Goal: Task Accomplishment & Management: Complete application form

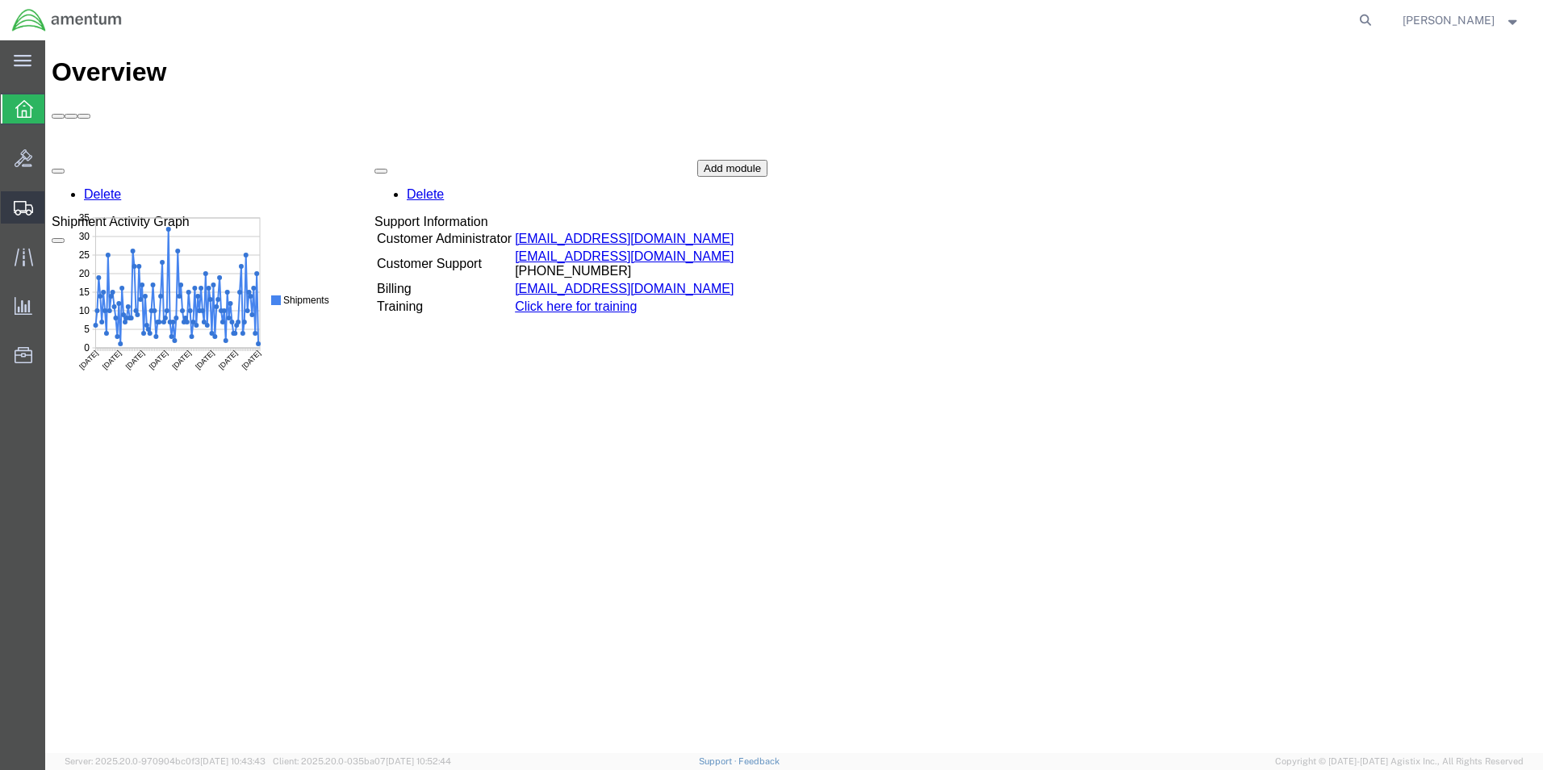
click at [17, 207] on icon at bounding box center [23, 208] width 19 height 15
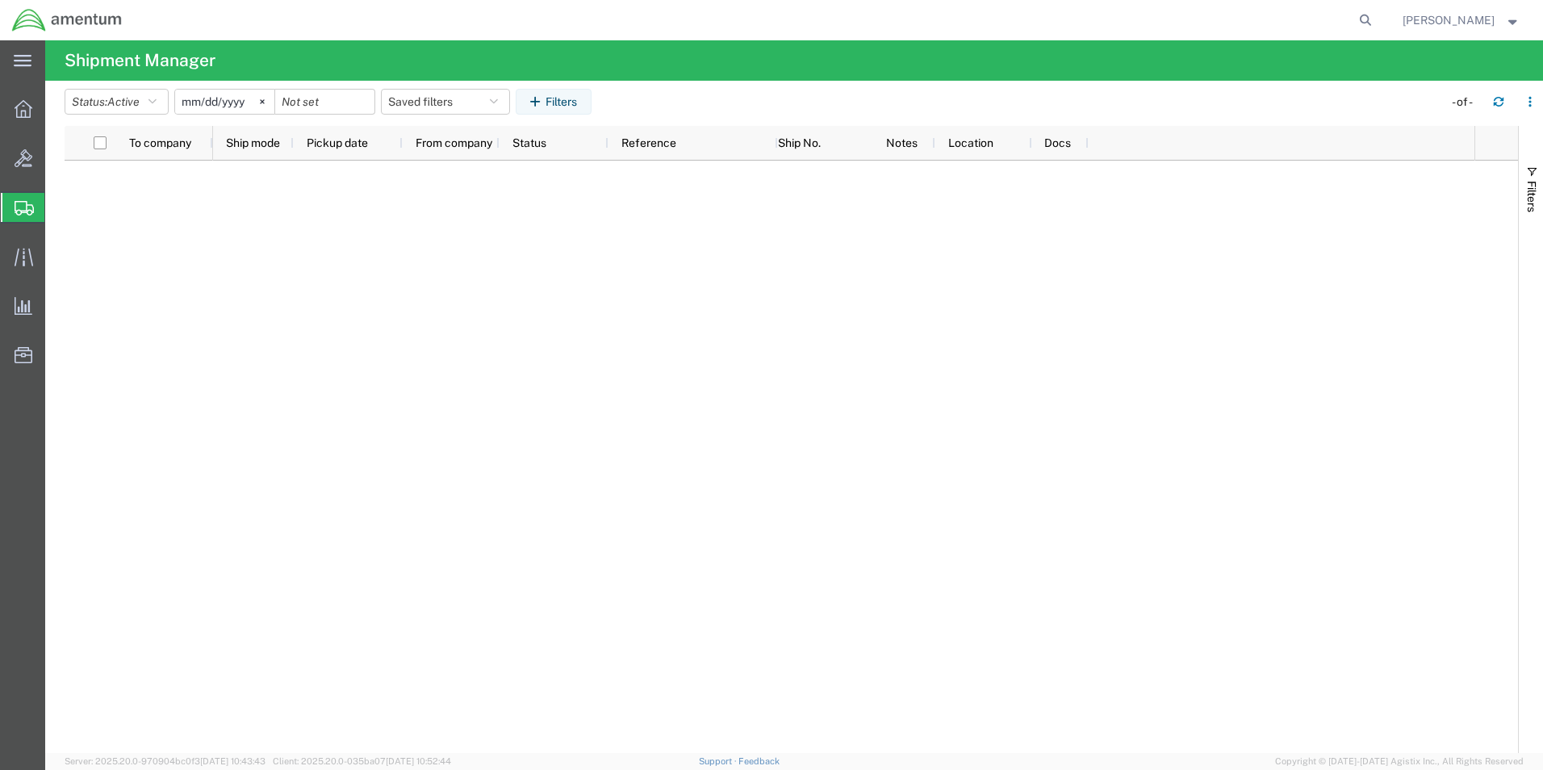
click at [0, 0] on span "Create Shipment" at bounding box center [0, 0] width 0 height 0
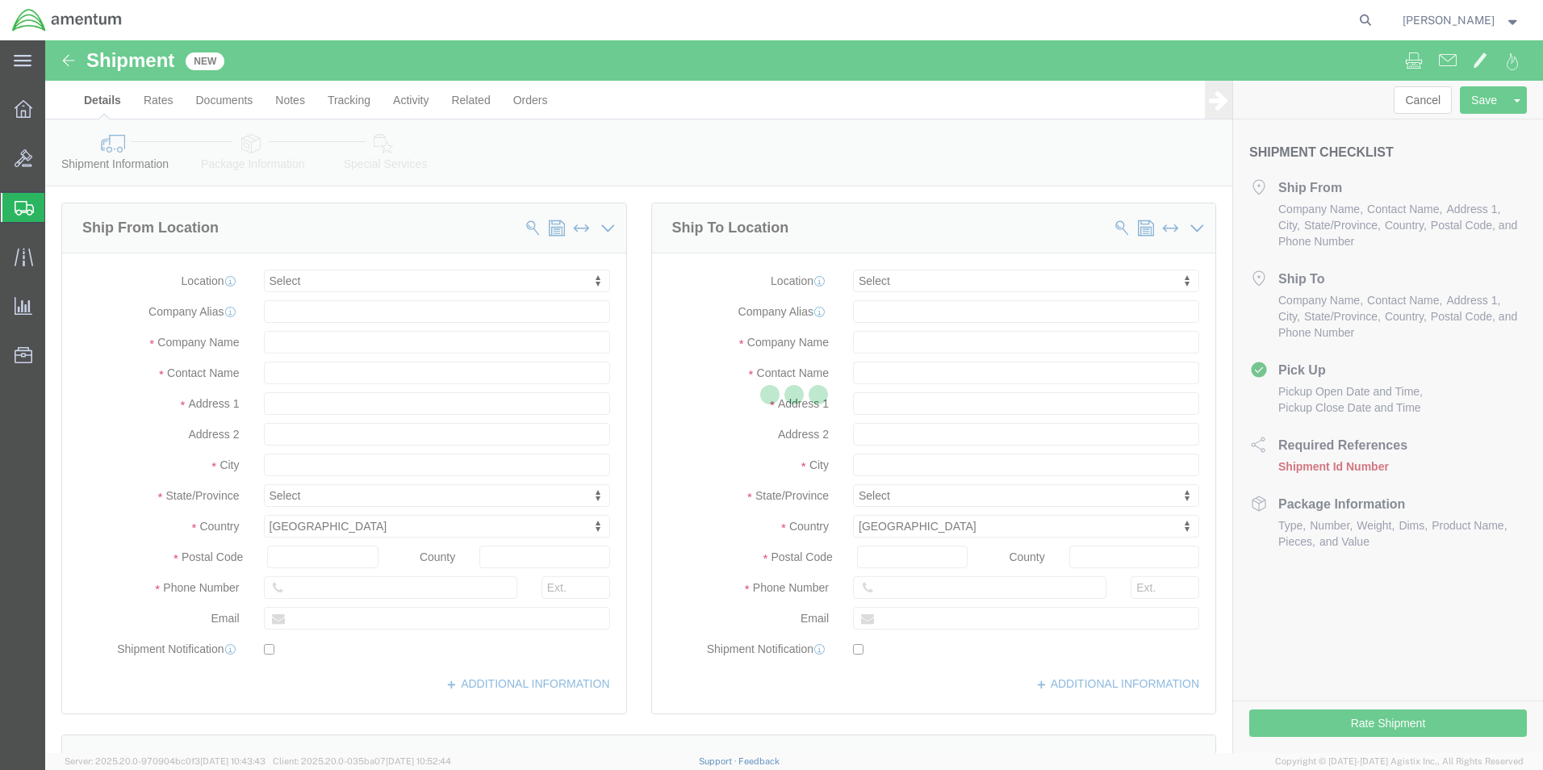
select select
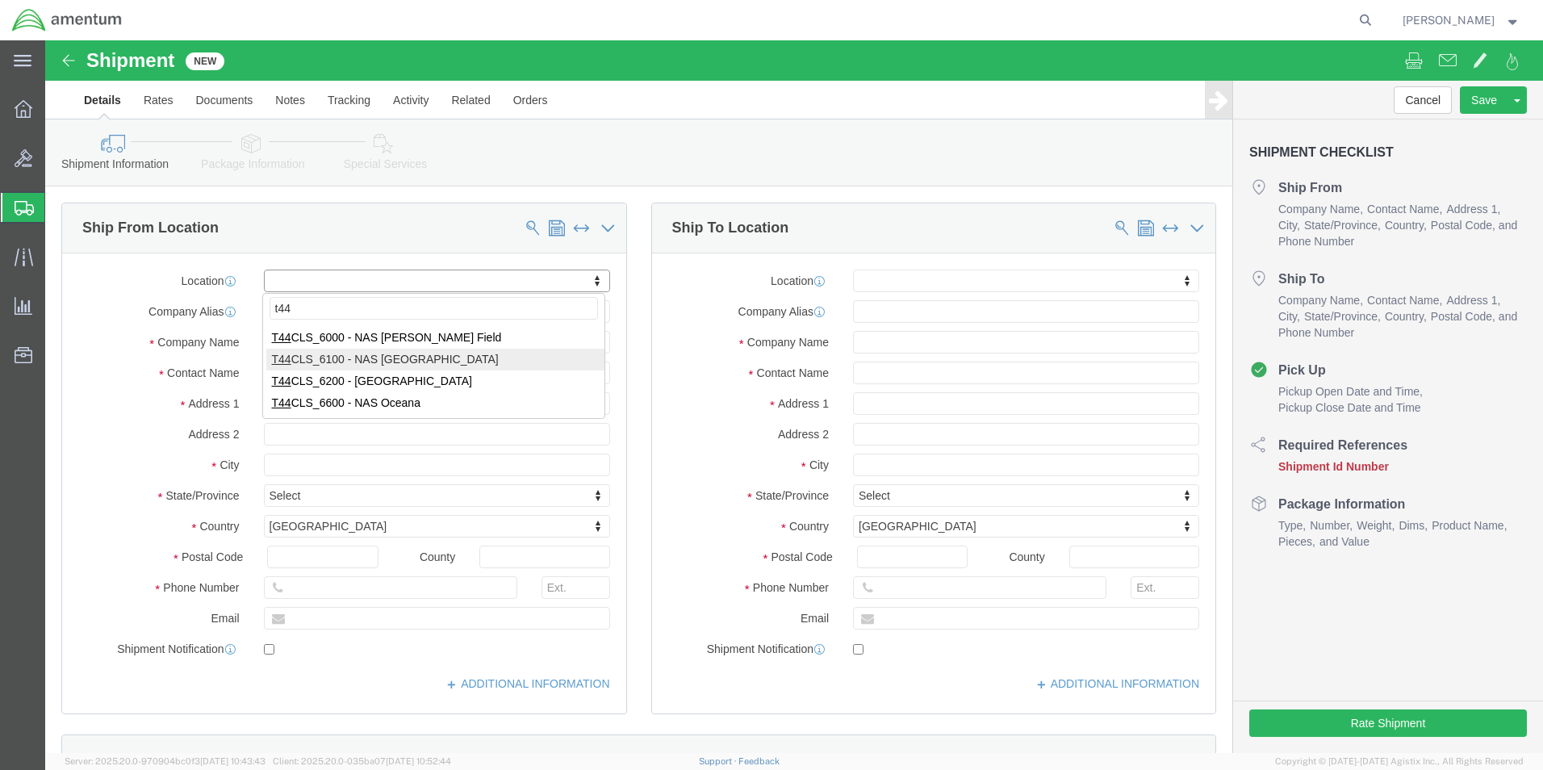
type input "t44"
select select "42673"
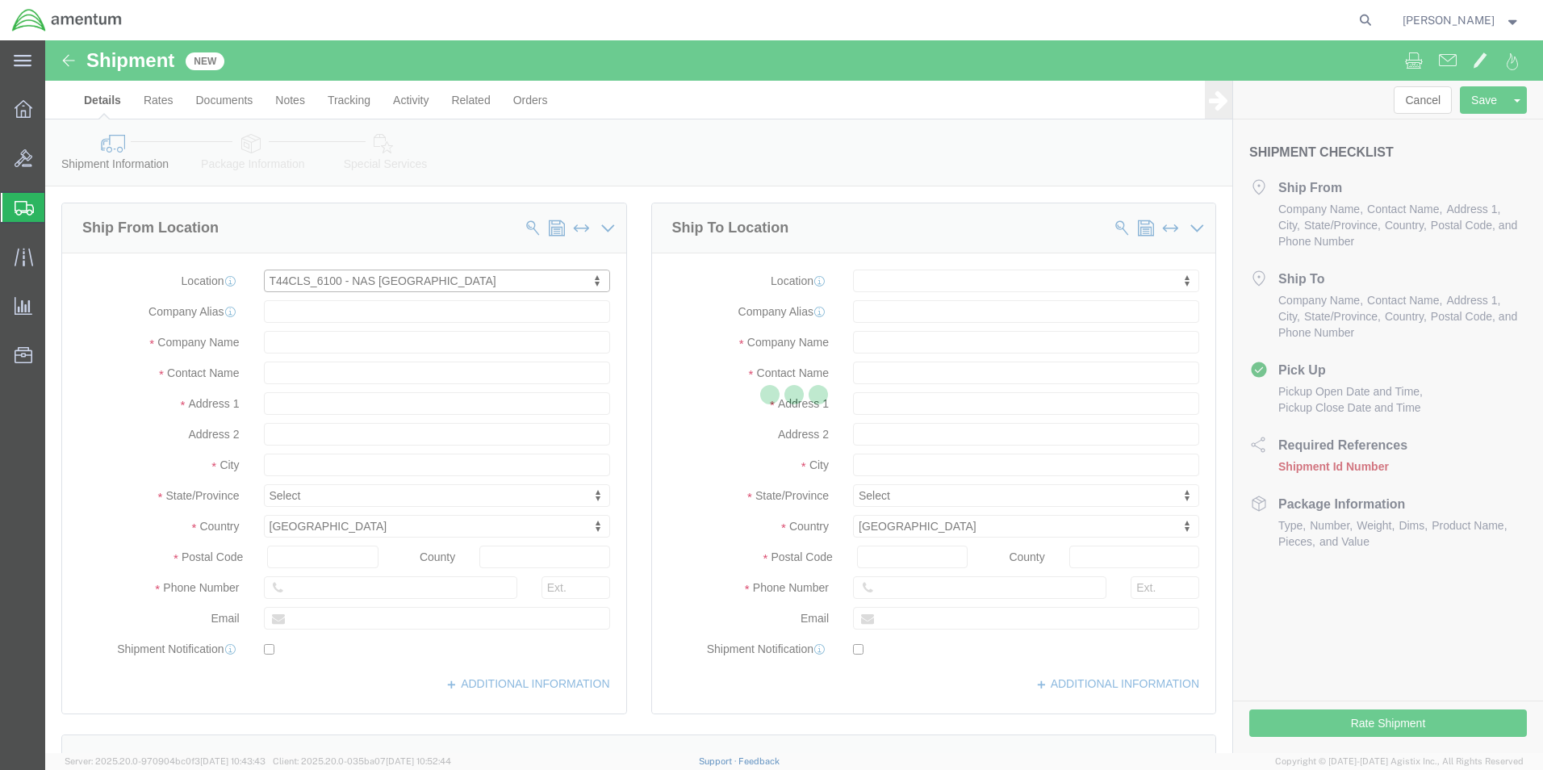
select select "[GEOGRAPHIC_DATA]"
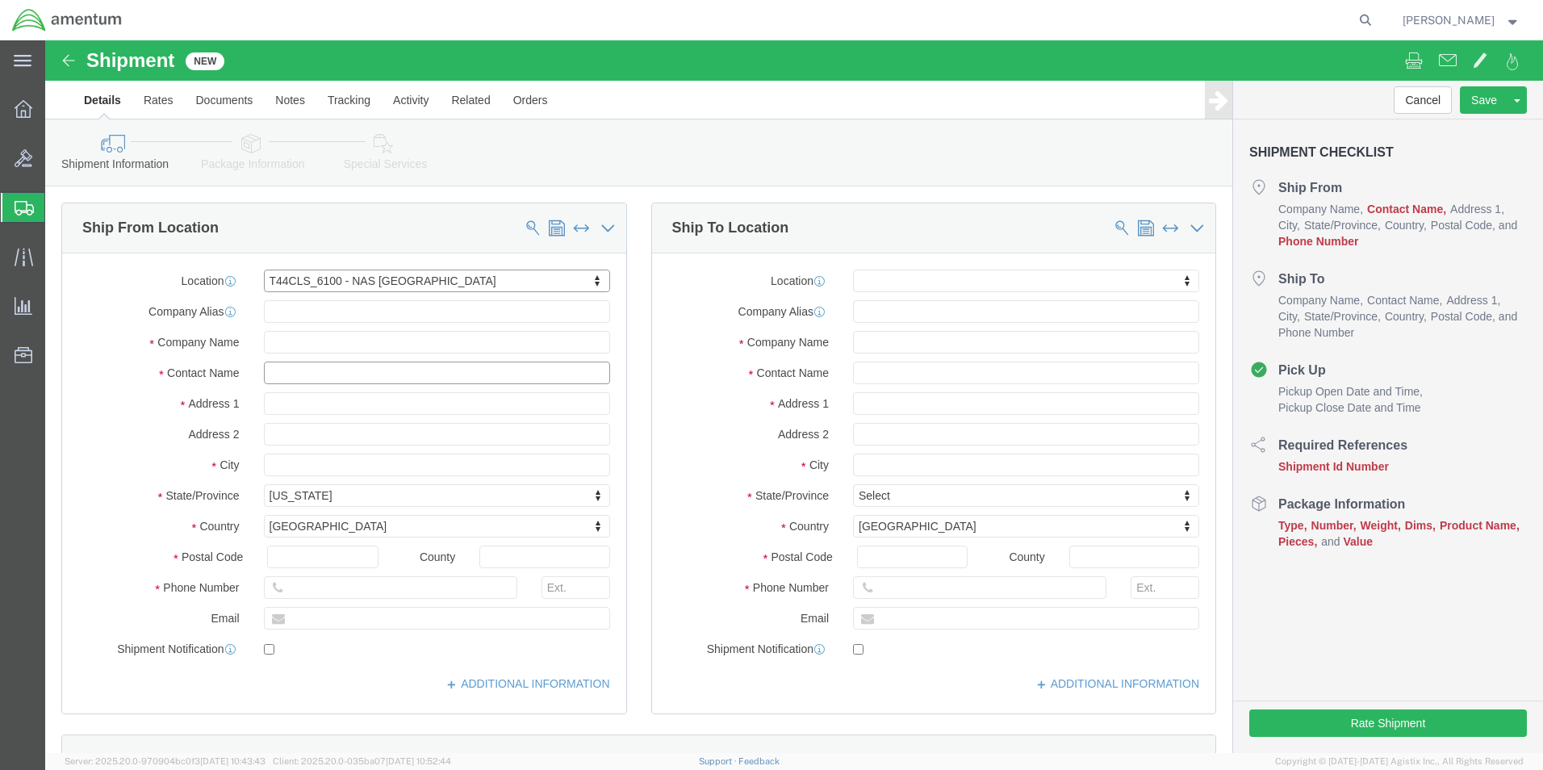
click input "text"
type input "[PERSON_NAME]"
click input "text"
type input "[PHONE_NUMBER]"
click input "text"
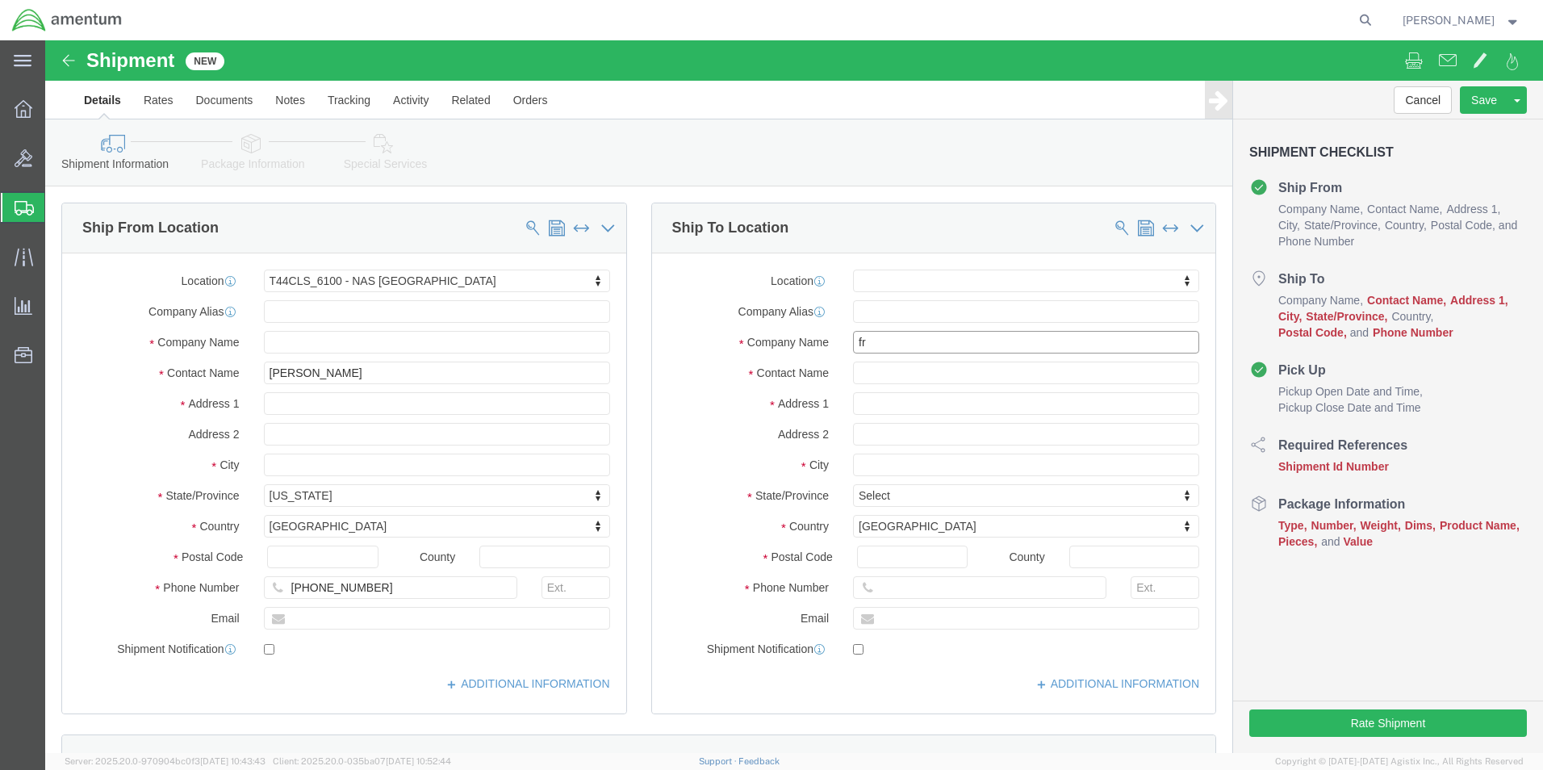
type input "frc"
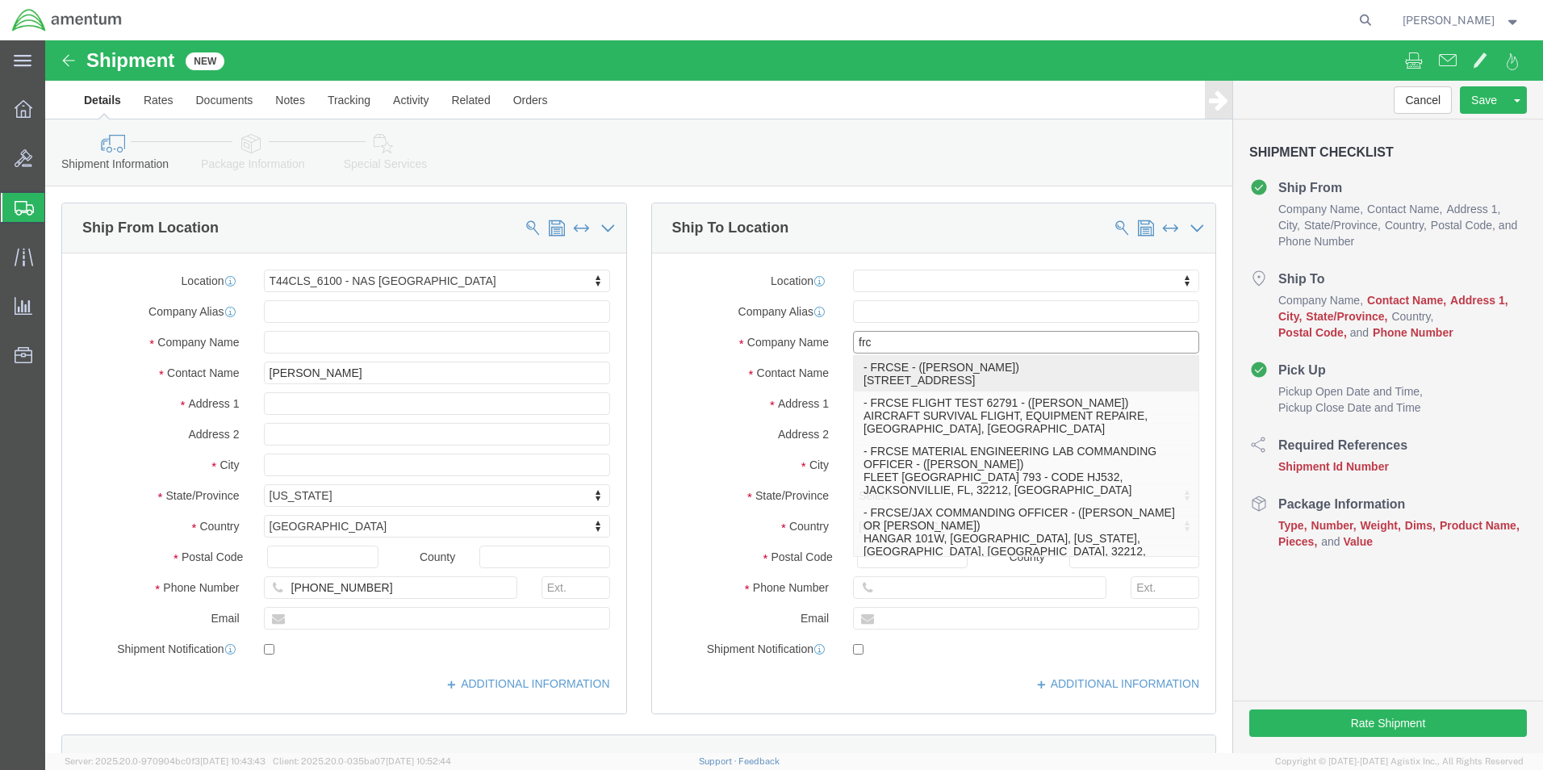
click p "- FRCSE - ([PERSON_NAME]) HANGAR 101W, [GEOGRAPHIC_DATA], [GEOGRAPHIC_DATA], [G…"
select select "FL"
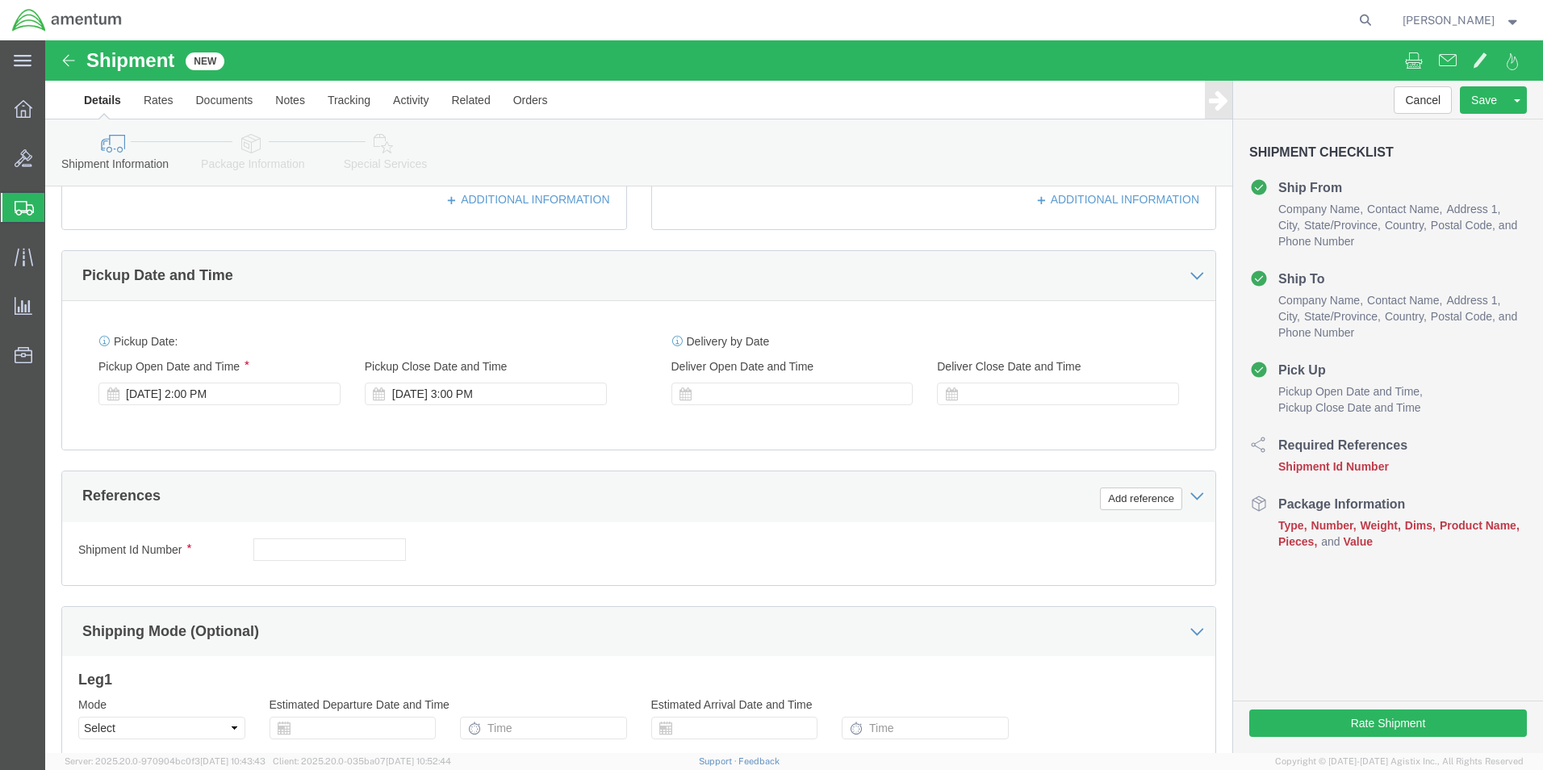
scroll to position [646, 0]
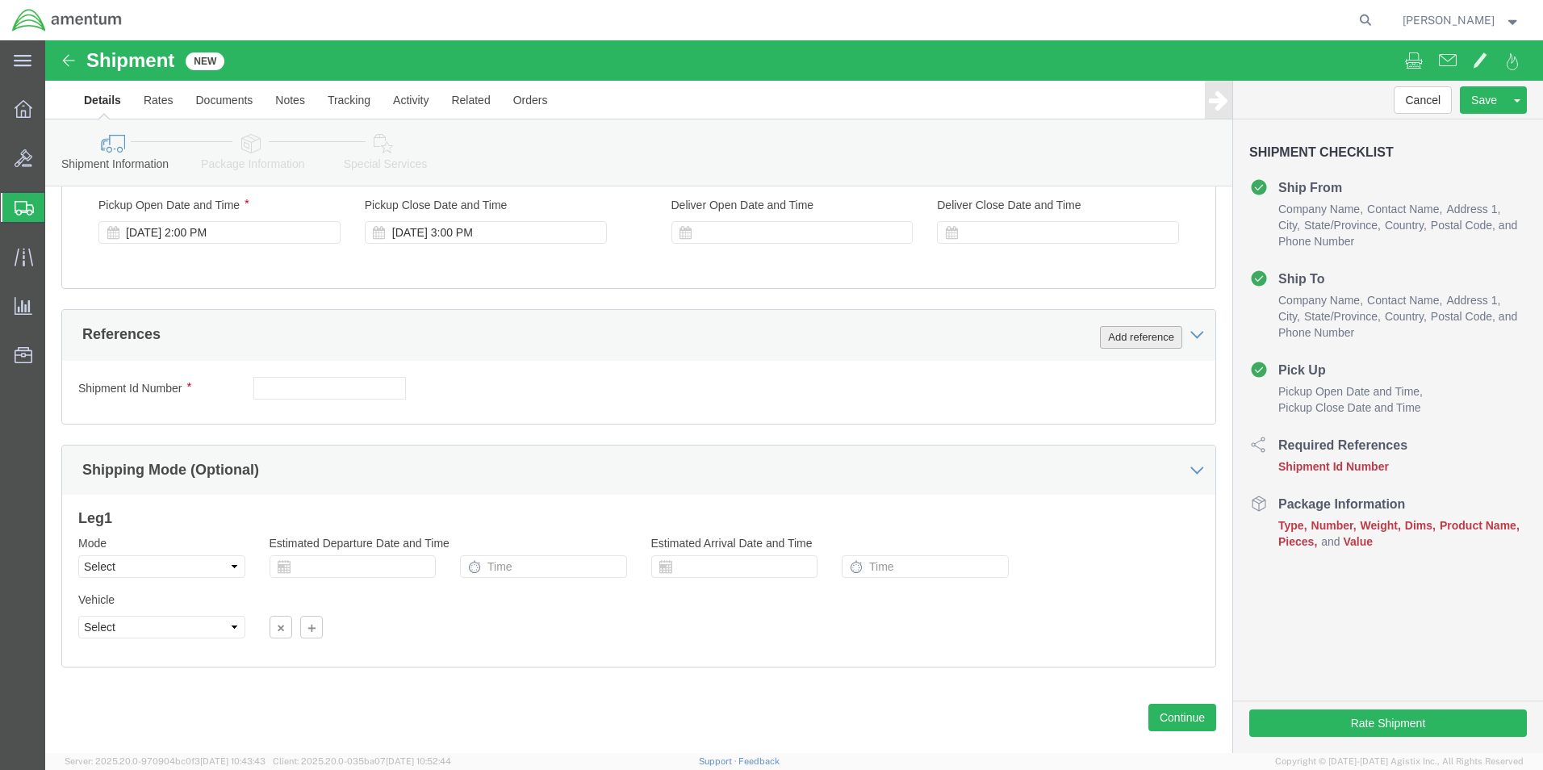
type input "FRCSE"
click button "Add reference"
click select "Select Account Type Activity ID Airline Appointment Number ASN Batch Request # …"
select select "CUSTREF"
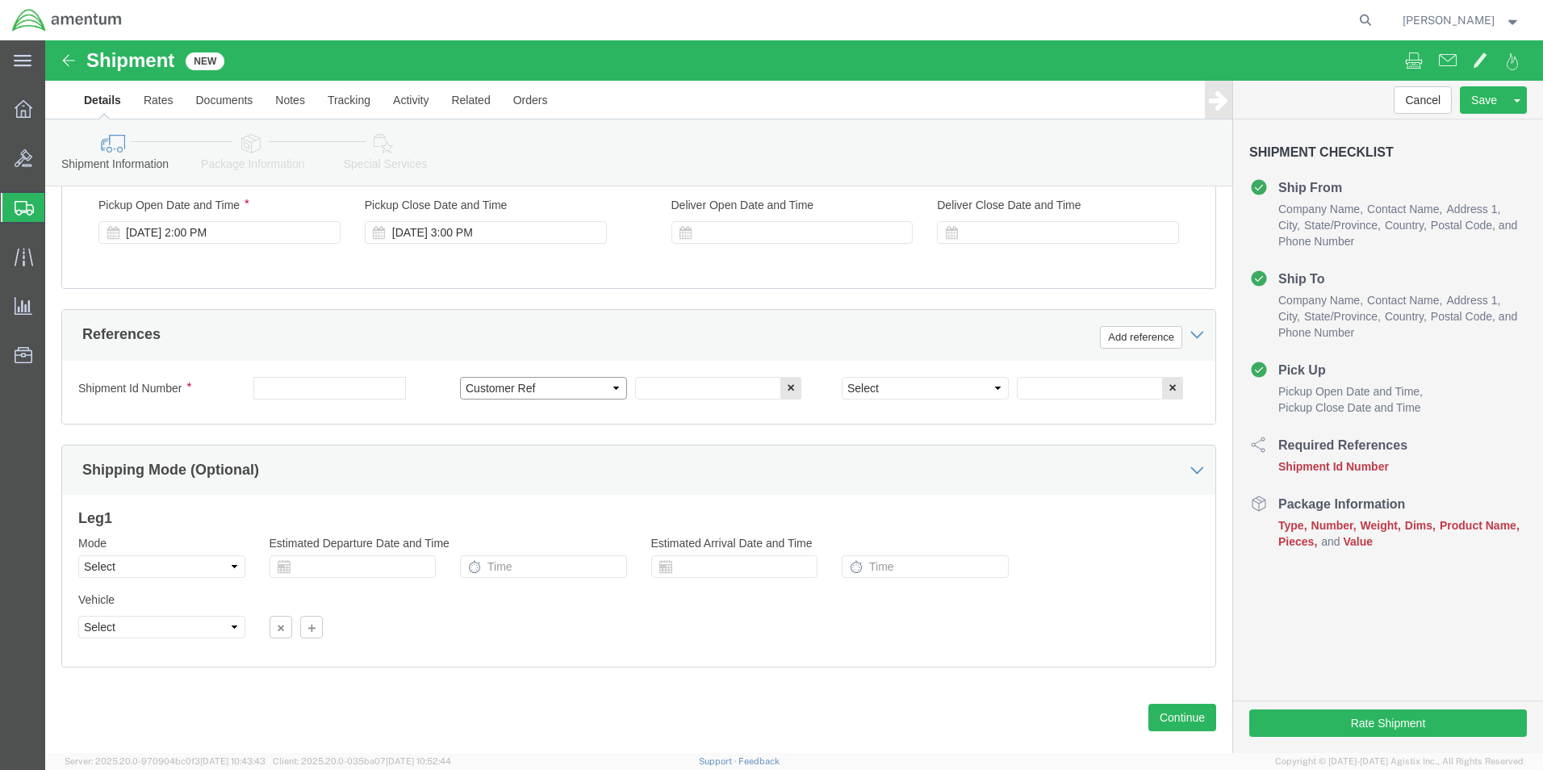
click select "Select Account Type Activity ID Airline Appointment Number ASN Batch Request # …"
click input "text"
type input "25-5562"
click select "Select Account Type Activity ID Airline Appointment Number ASN Batch Request # …"
select select "PROJNUM"
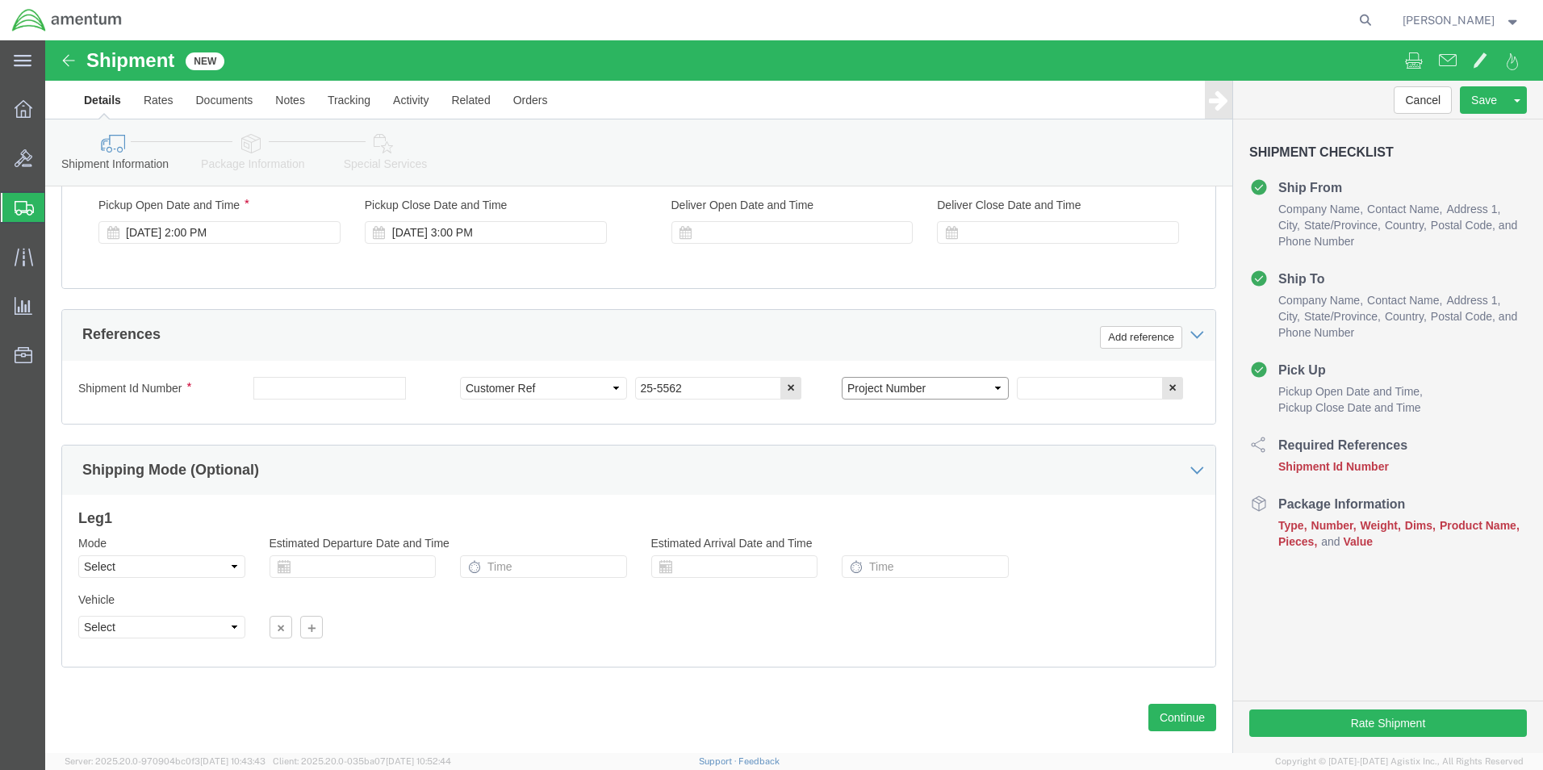
click select "Select Account Type Activity ID Airline Appointment Number ASN Batch Request # …"
click input "text"
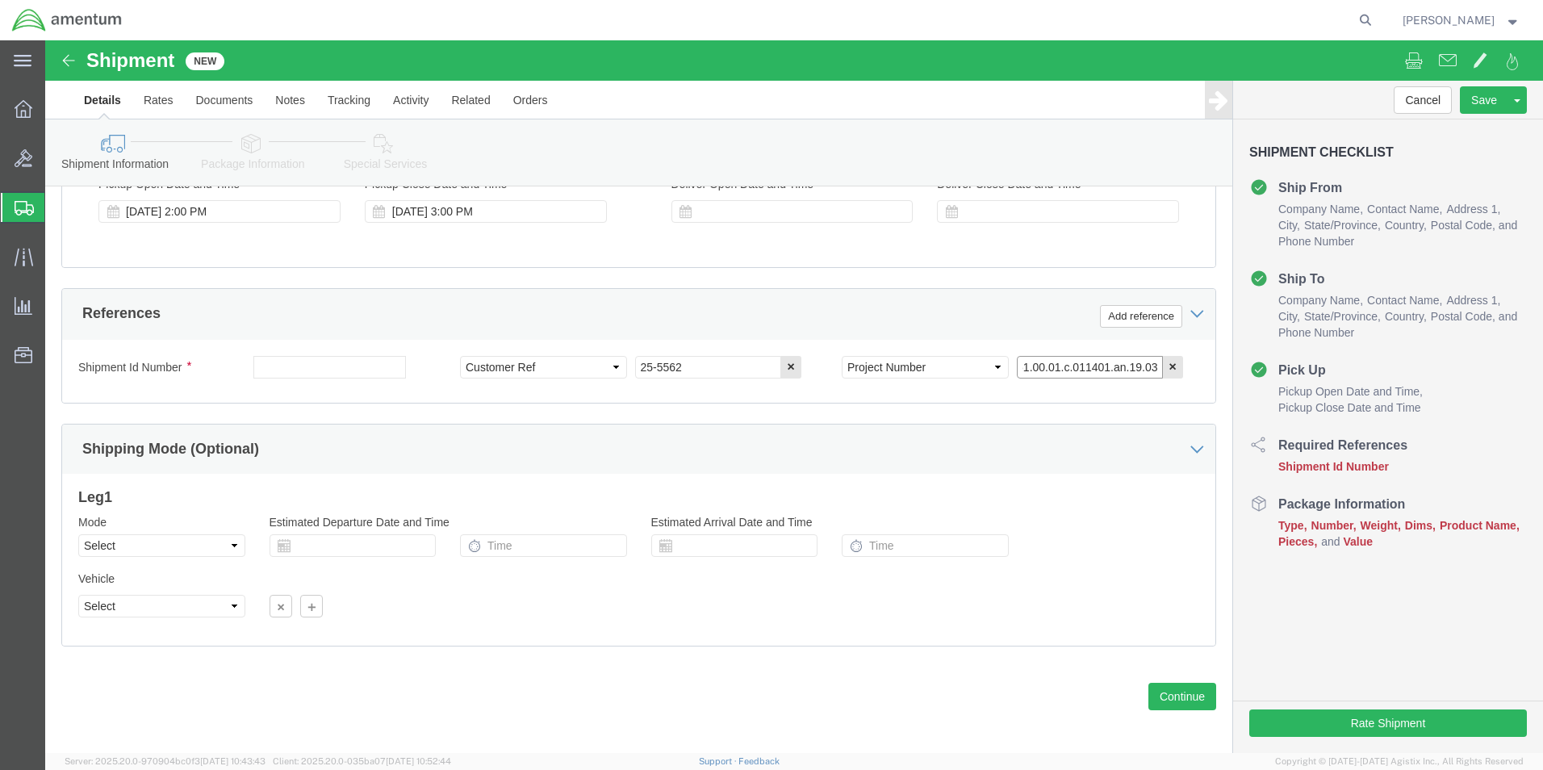
scroll to position [673, 0]
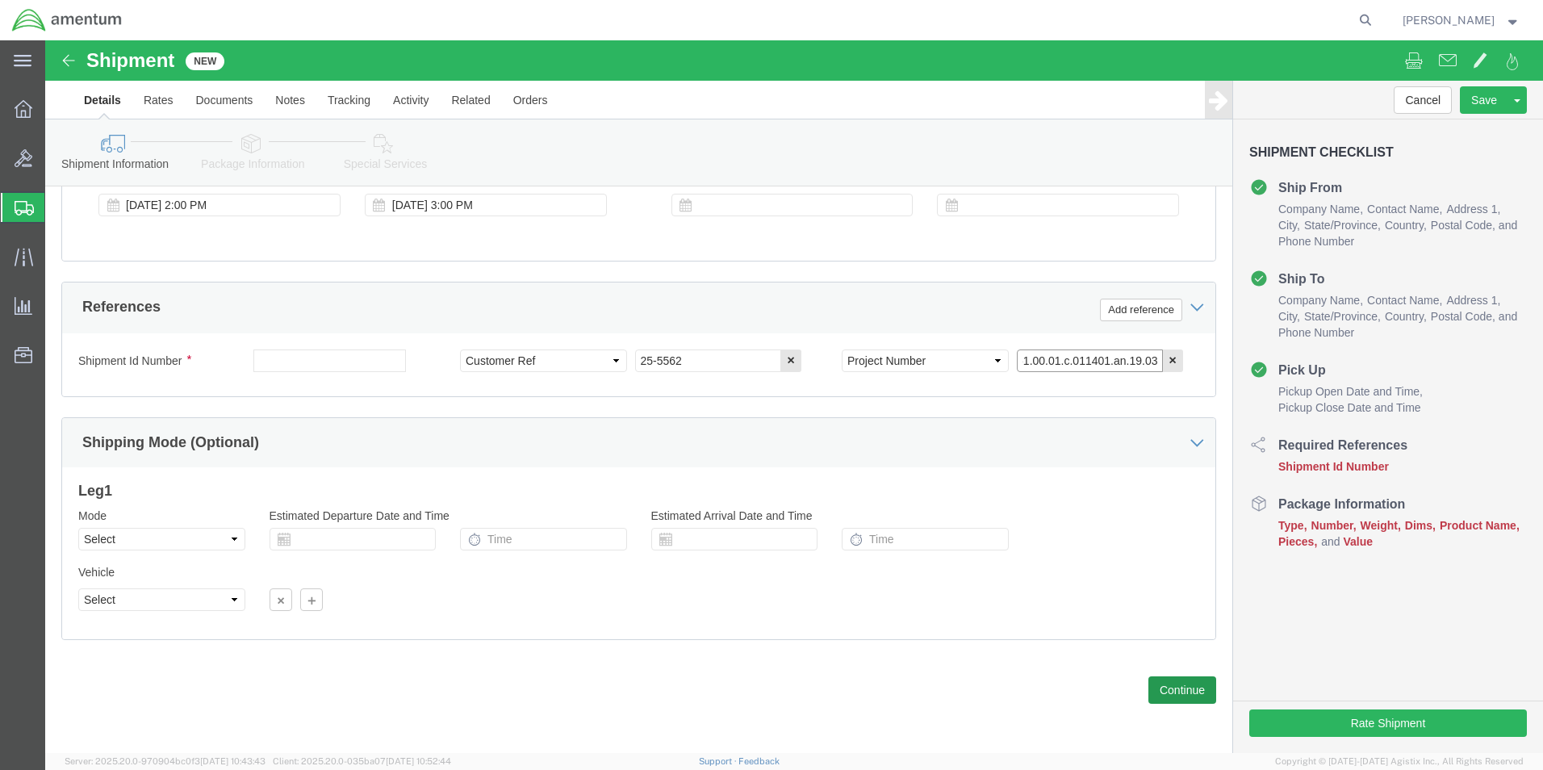
type input "4951.00.01.c.011401.an.19.03"
click button "Continue"
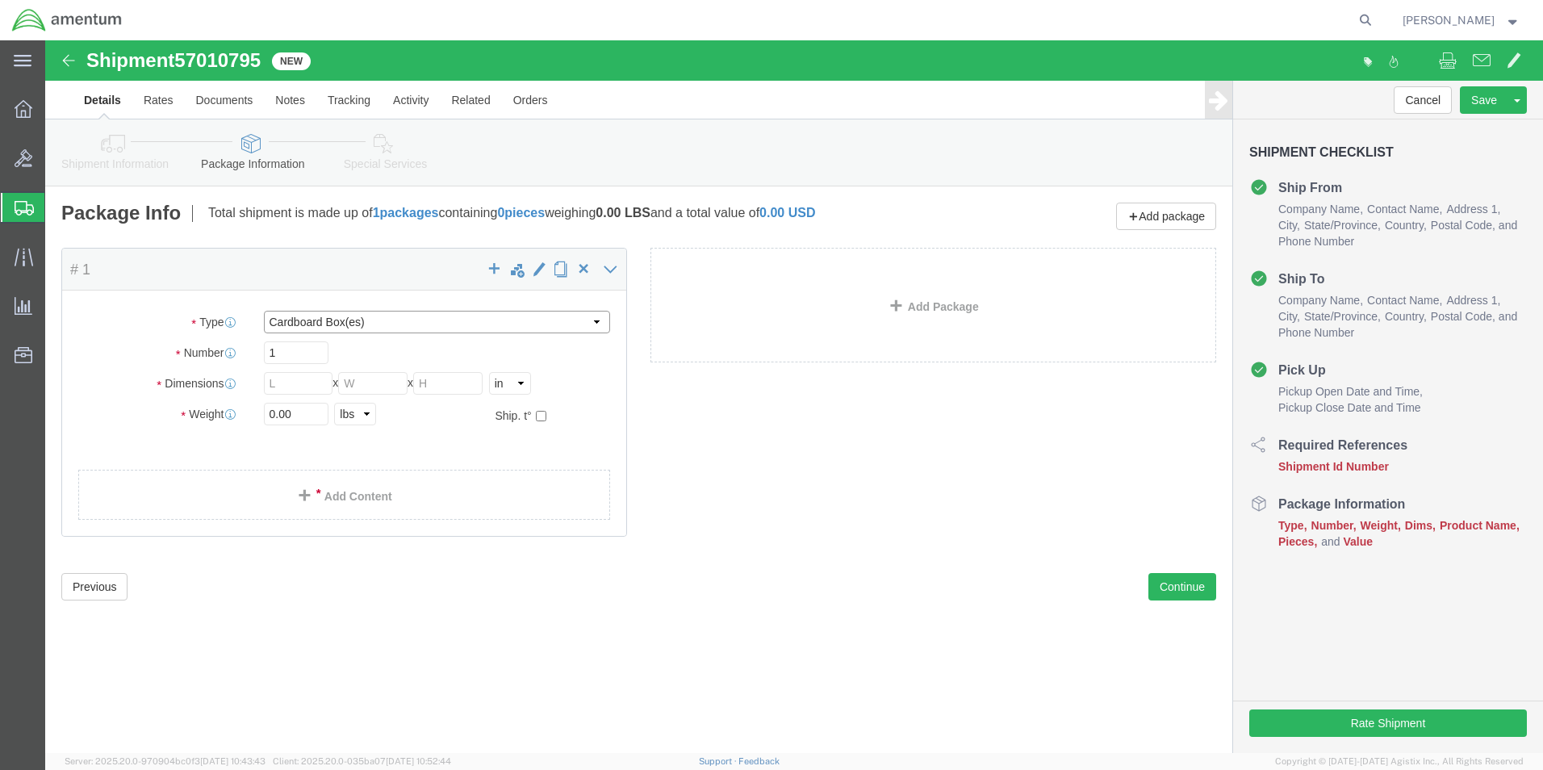
click select "Select BCK Boxes Bale(s) Basket(s) Bolt(s) Bottle(s) Buckets Bulk Bundle(s) Can…"
select select "MBX"
click select "Select BCK Boxes Bale(s) Basket(s) Bolt(s) Bottle(s) Buckets Bulk Bundle(s) Can…"
type input "13.00"
type input "11.50"
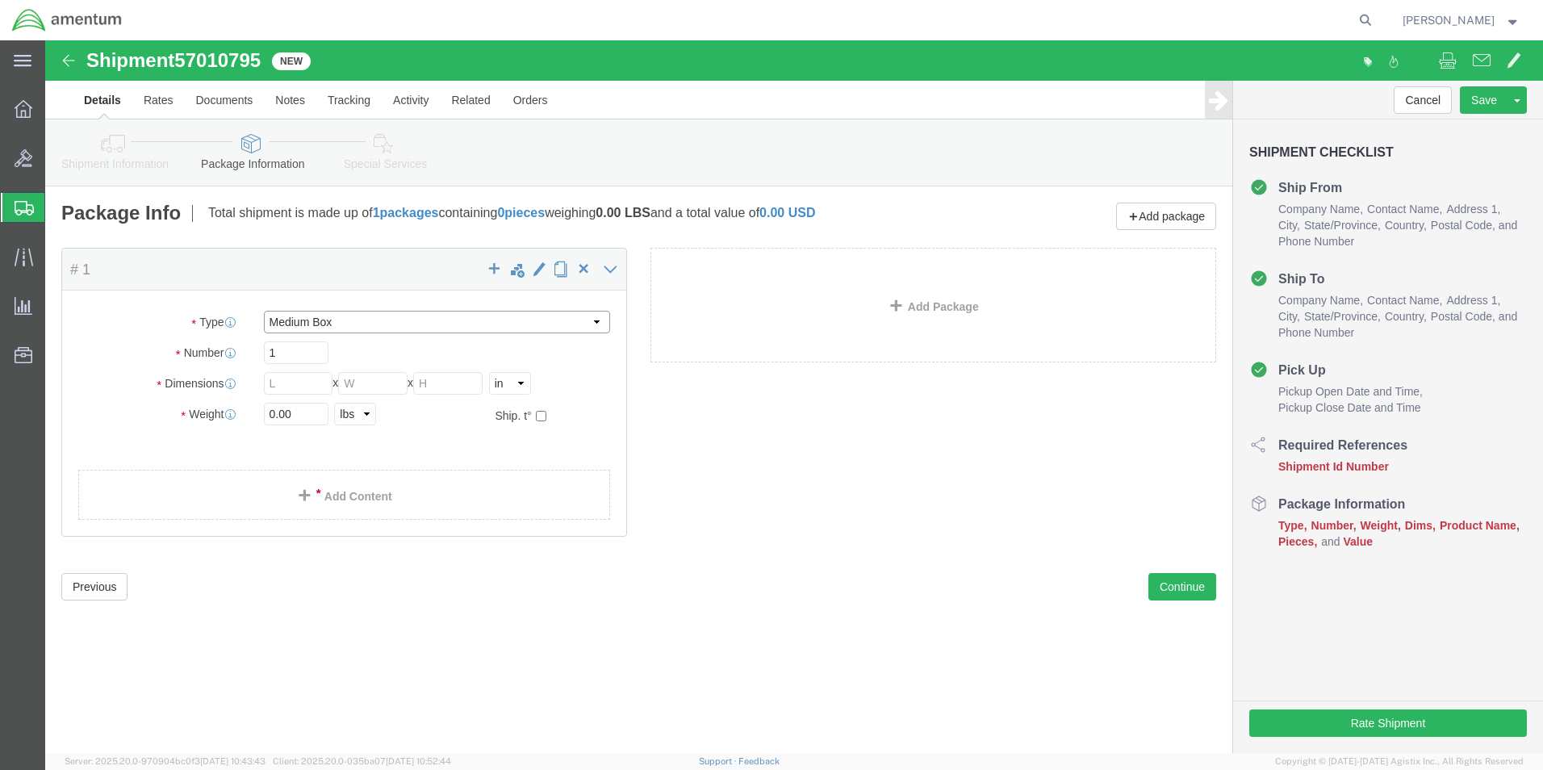
type input "2.50"
click input "0.00"
type input "0"
type input "1"
click link "Add Content"
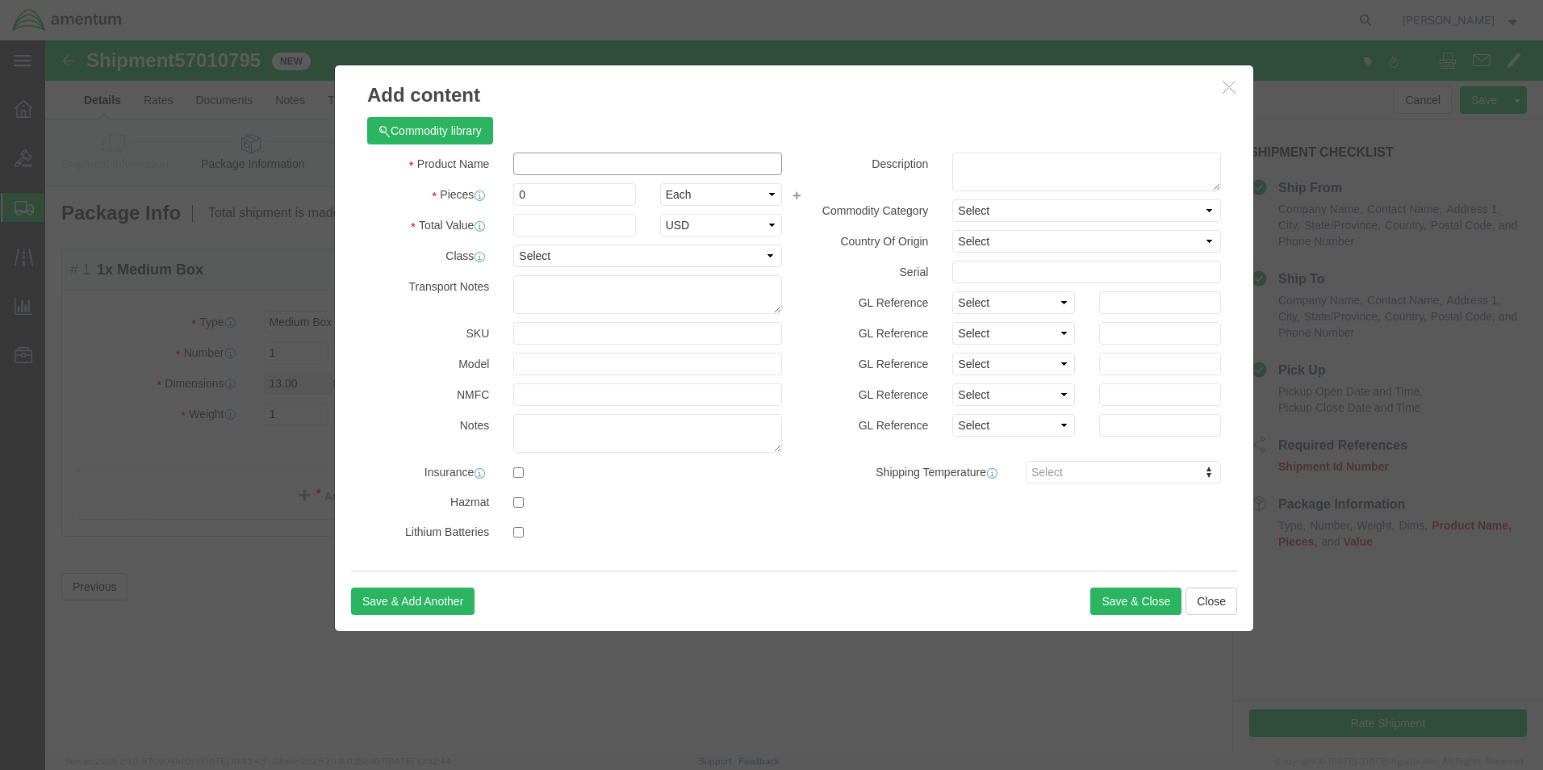
click input "text"
type input "cable, chain"
click input "0"
type input "1"
click input "text"
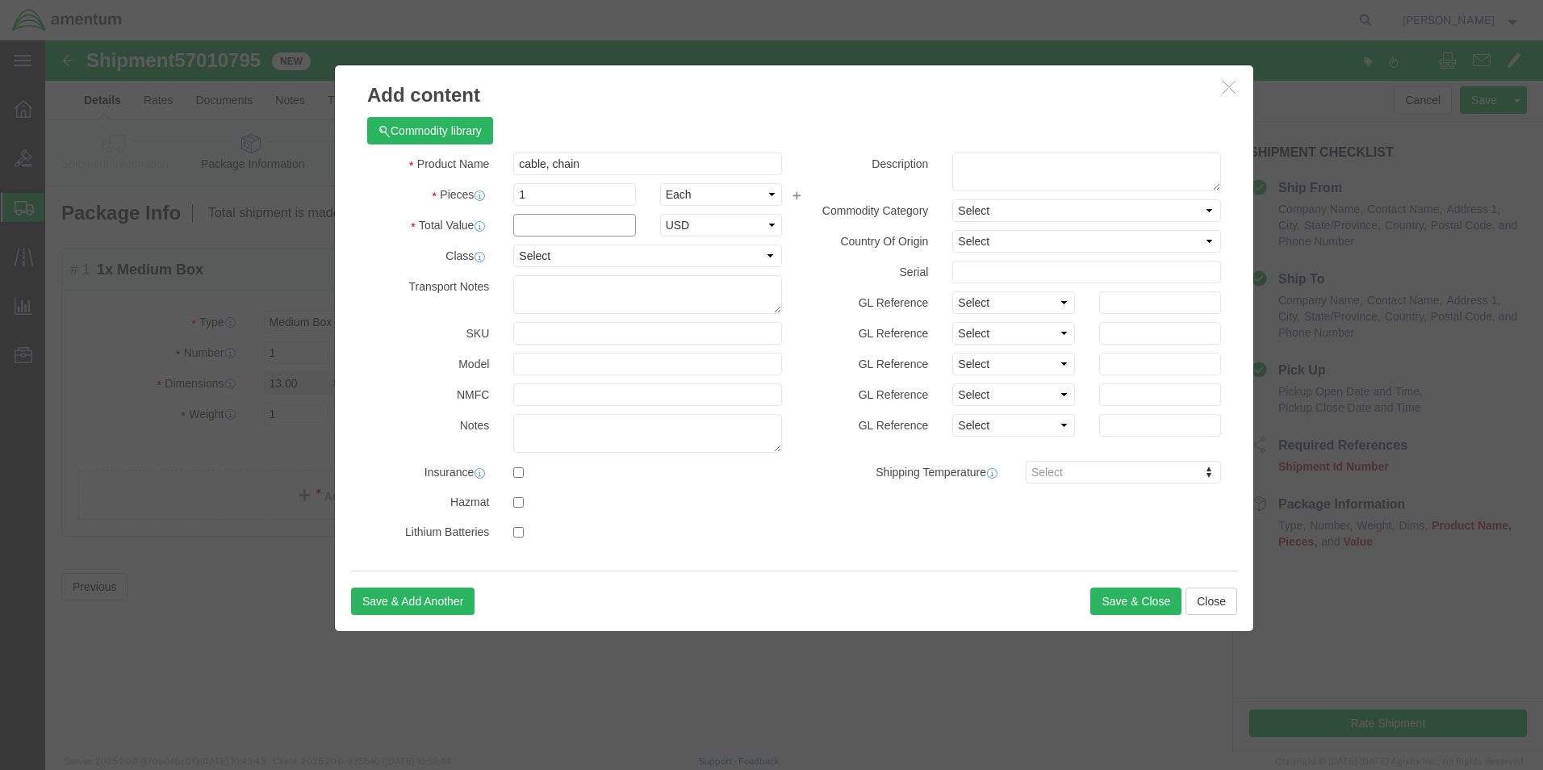
type input "1"
click button "Save & Close"
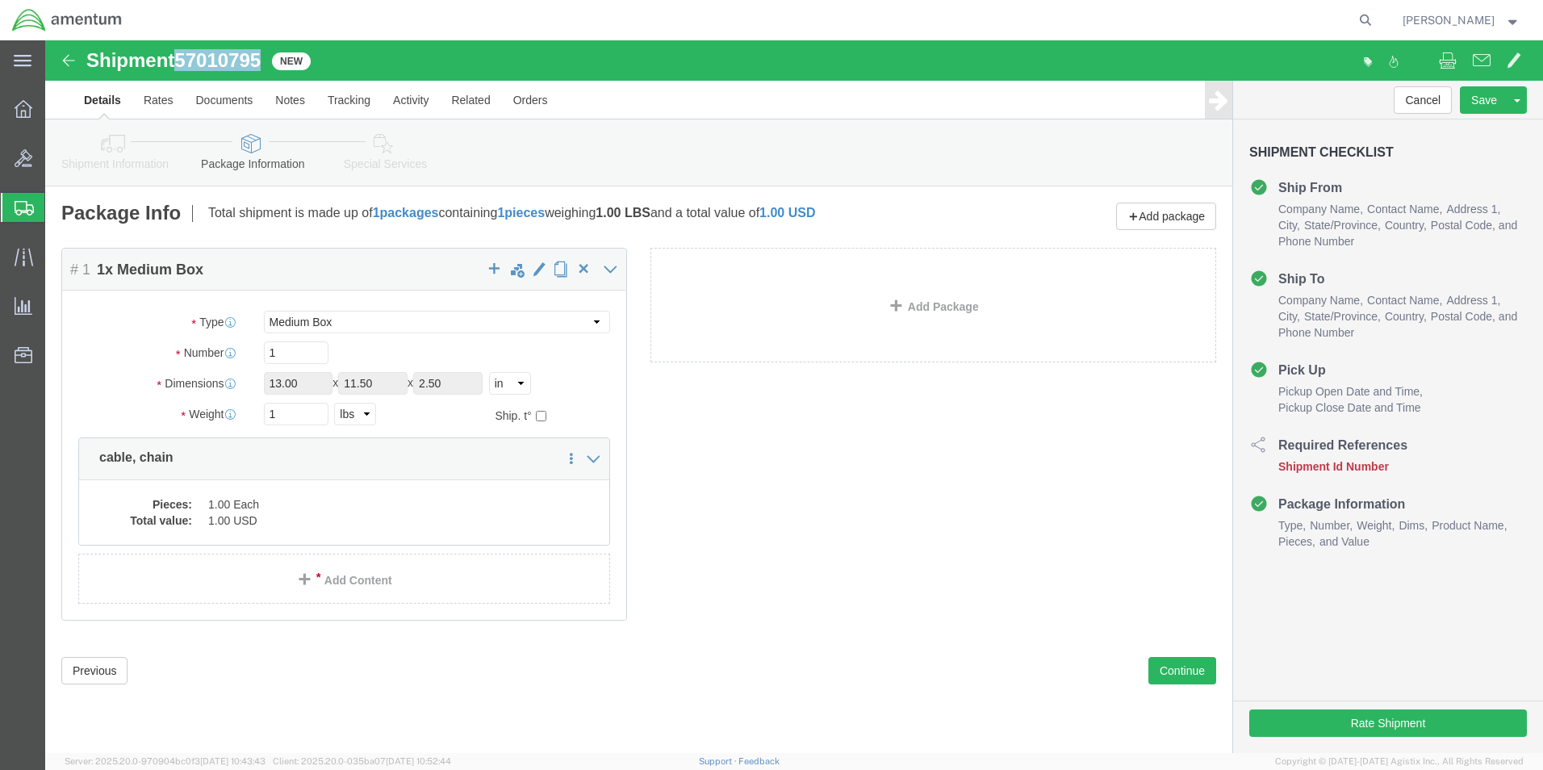
drag, startPoint x: 136, startPoint y: 14, endPoint x: 216, endPoint y: 11, distance: 80.7
click span "57010795"
drag, startPoint x: 216, startPoint y: 11, endPoint x: 199, endPoint y: 16, distance: 17.6
copy span "57010795"
click button "Rate Shipment"
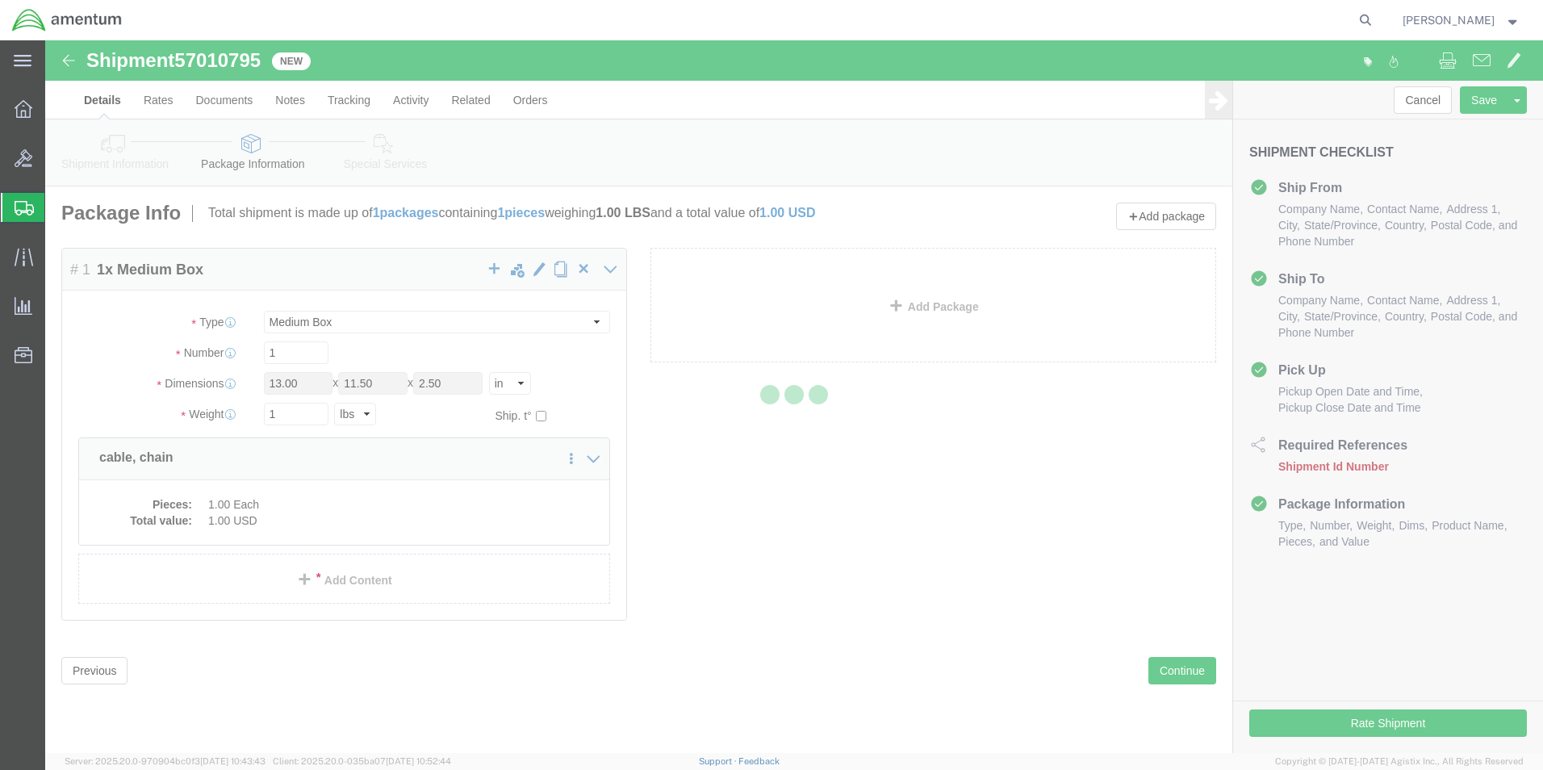
select select "42673"
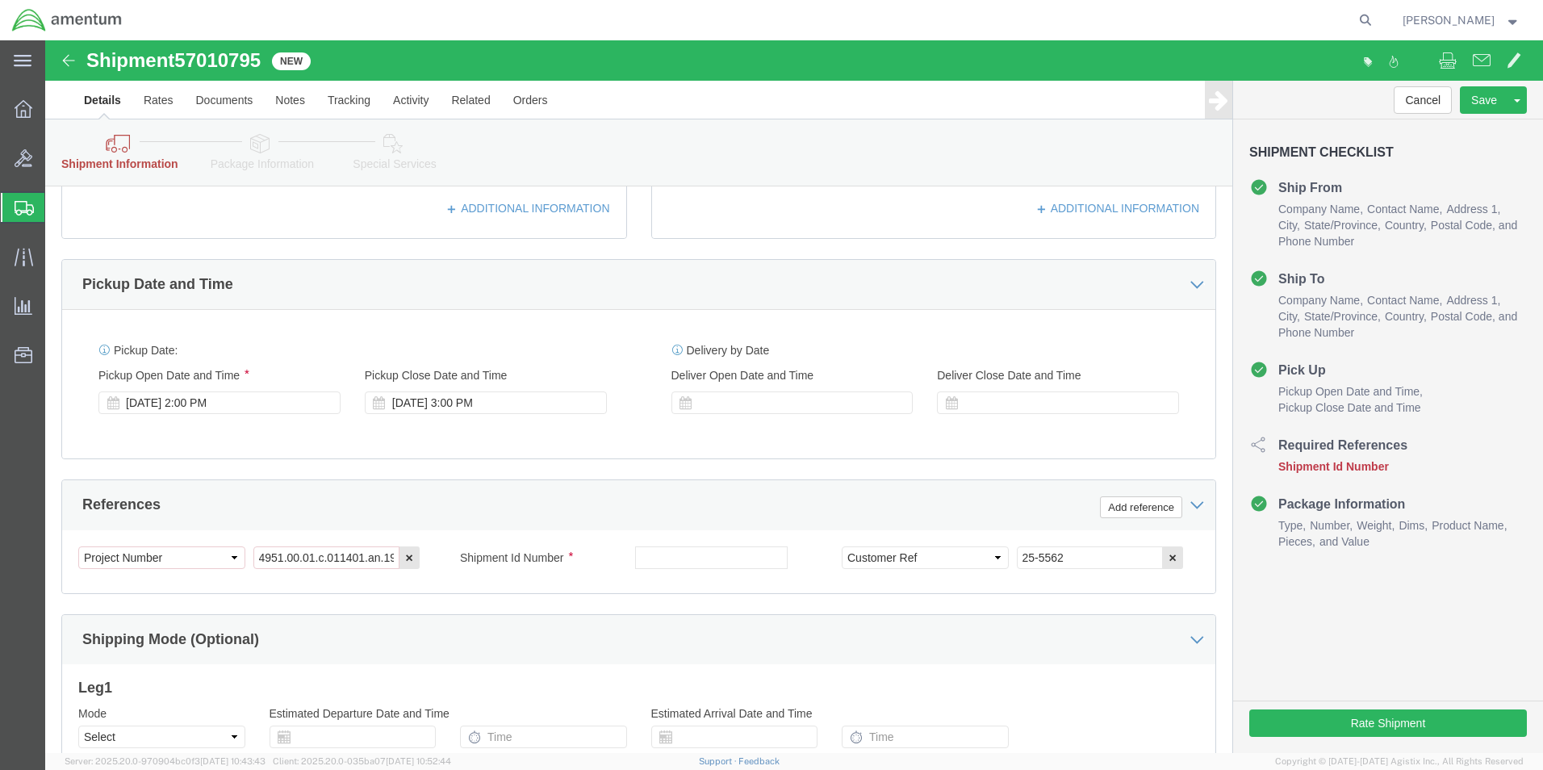
scroll to position [565, 0]
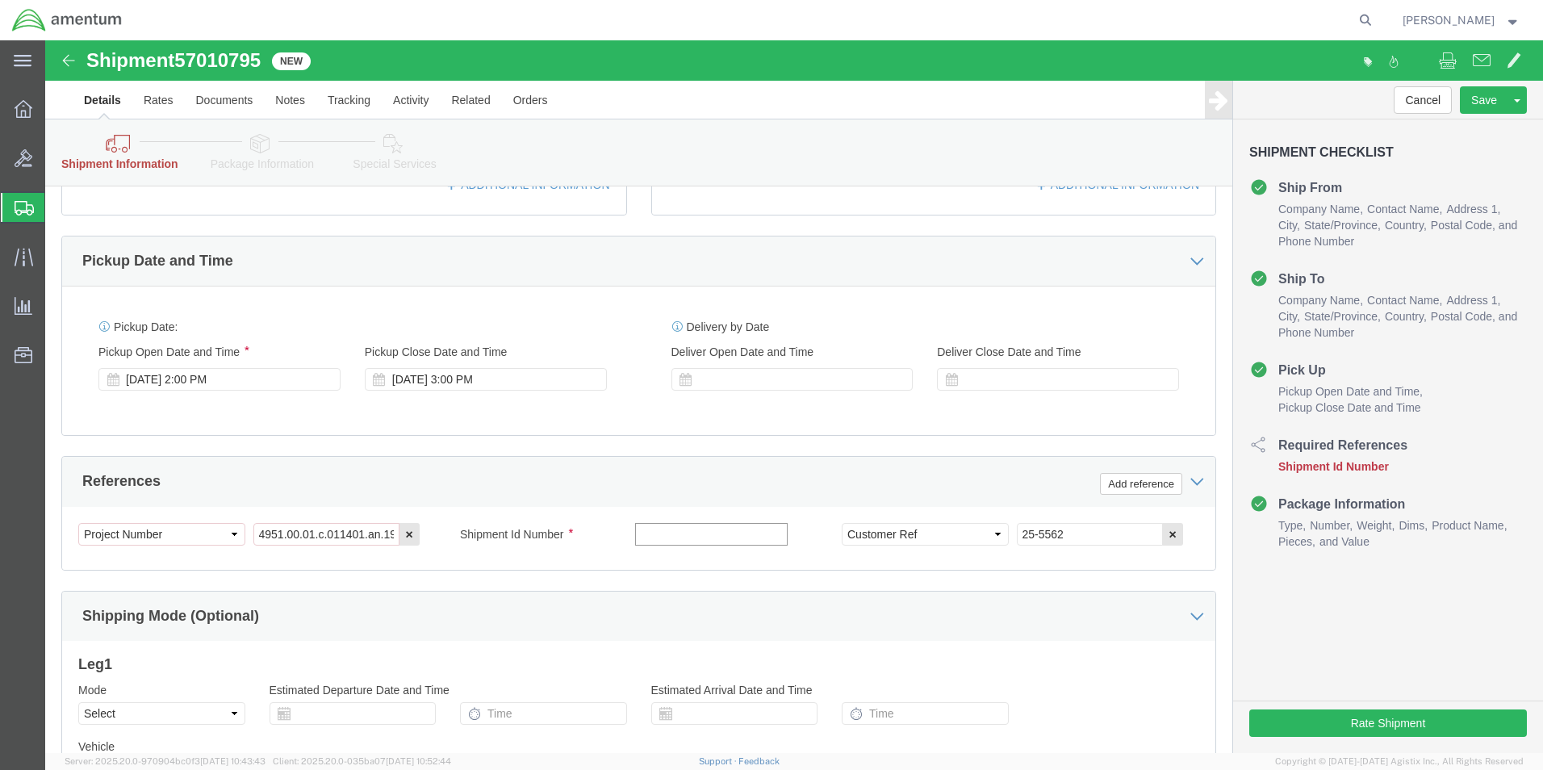
click input "text"
paste input "57010795"
type input "57010795"
click button "Rate Shipment"
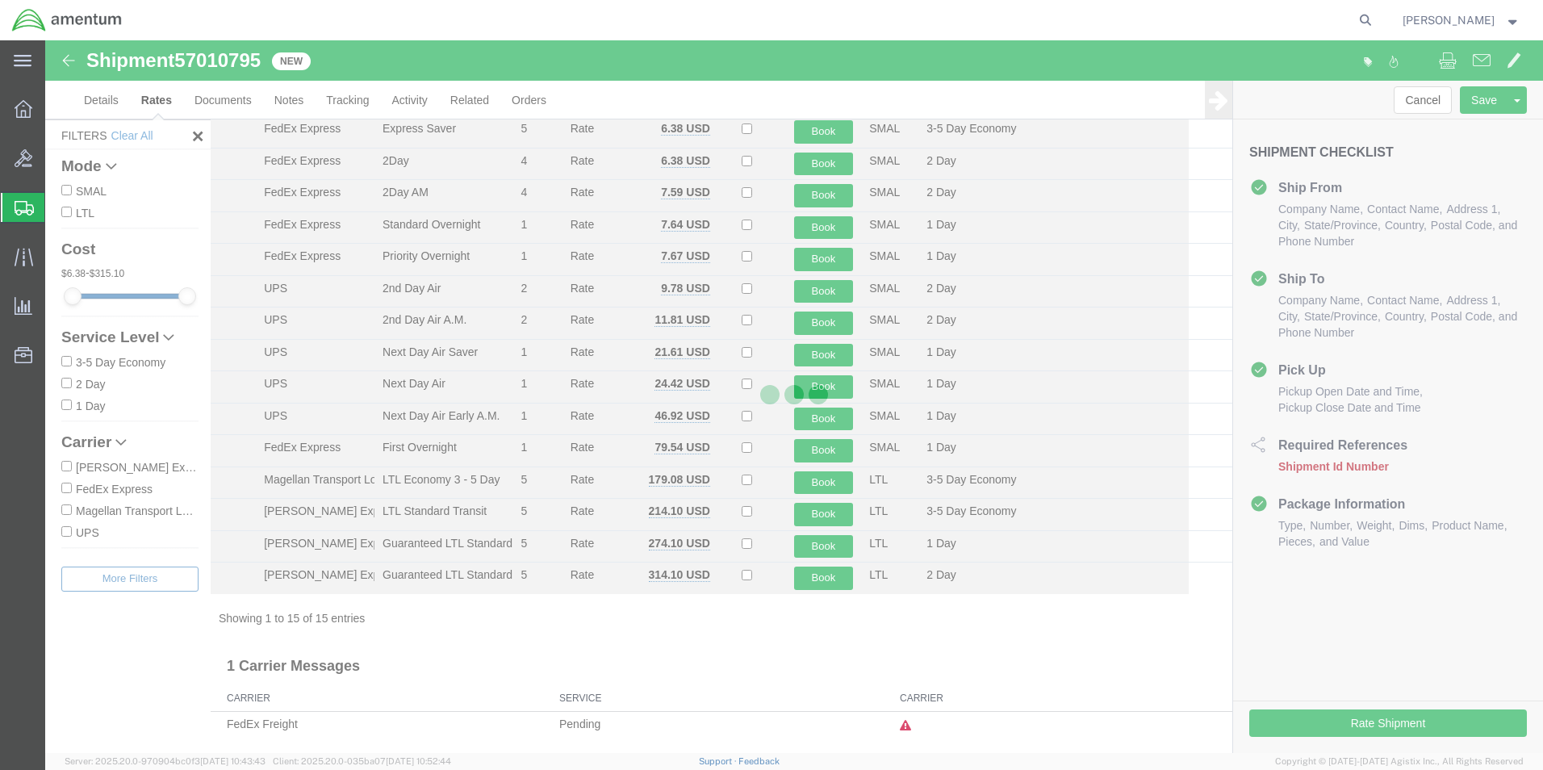
scroll to position [66, 0]
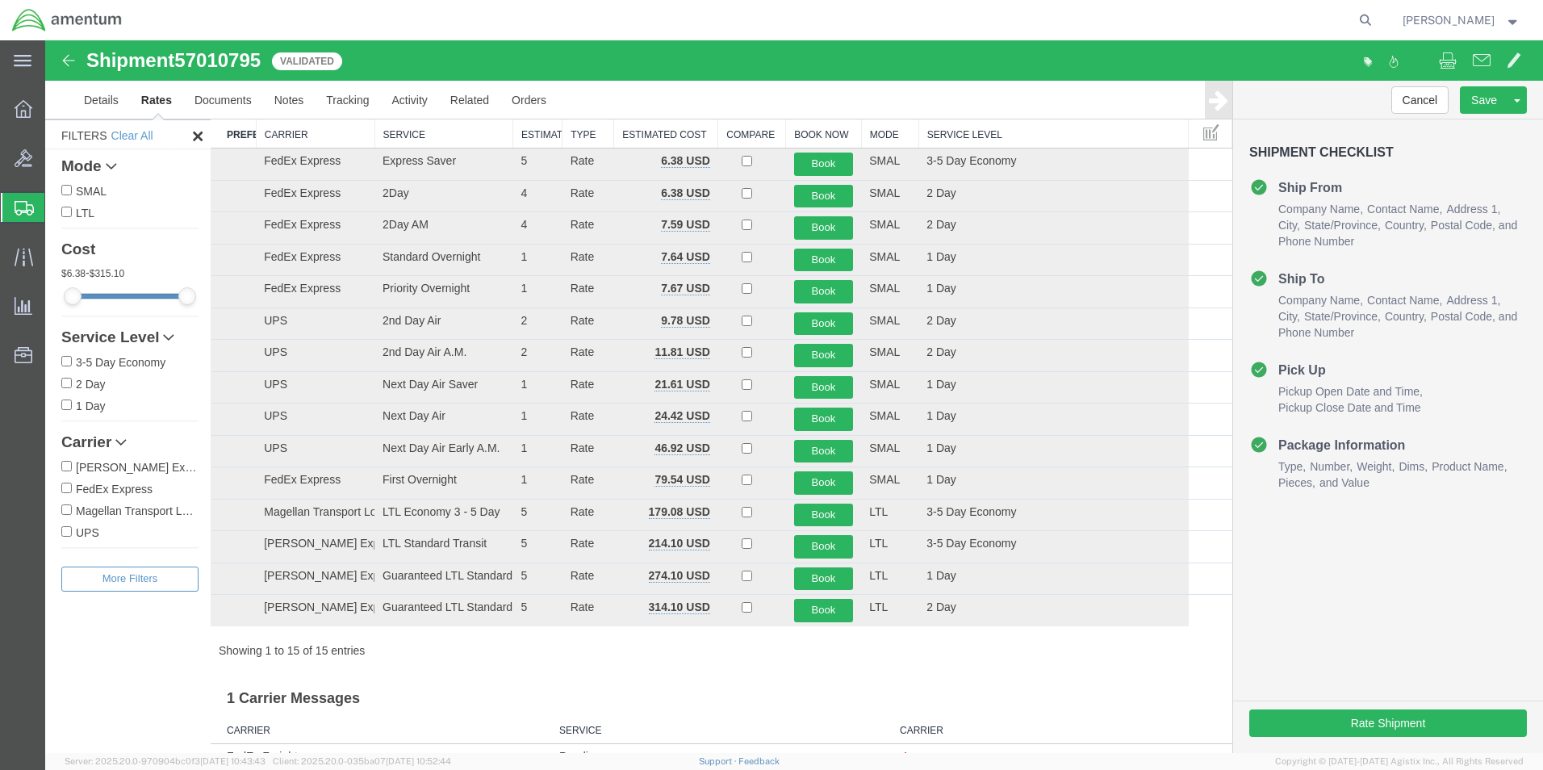
click at [144, 99] on link "Rates" at bounding box center [156, 100] width 53 height 39
click at [113, 102] on link "Details" at bounding box center [101, 100] width 57 height 39
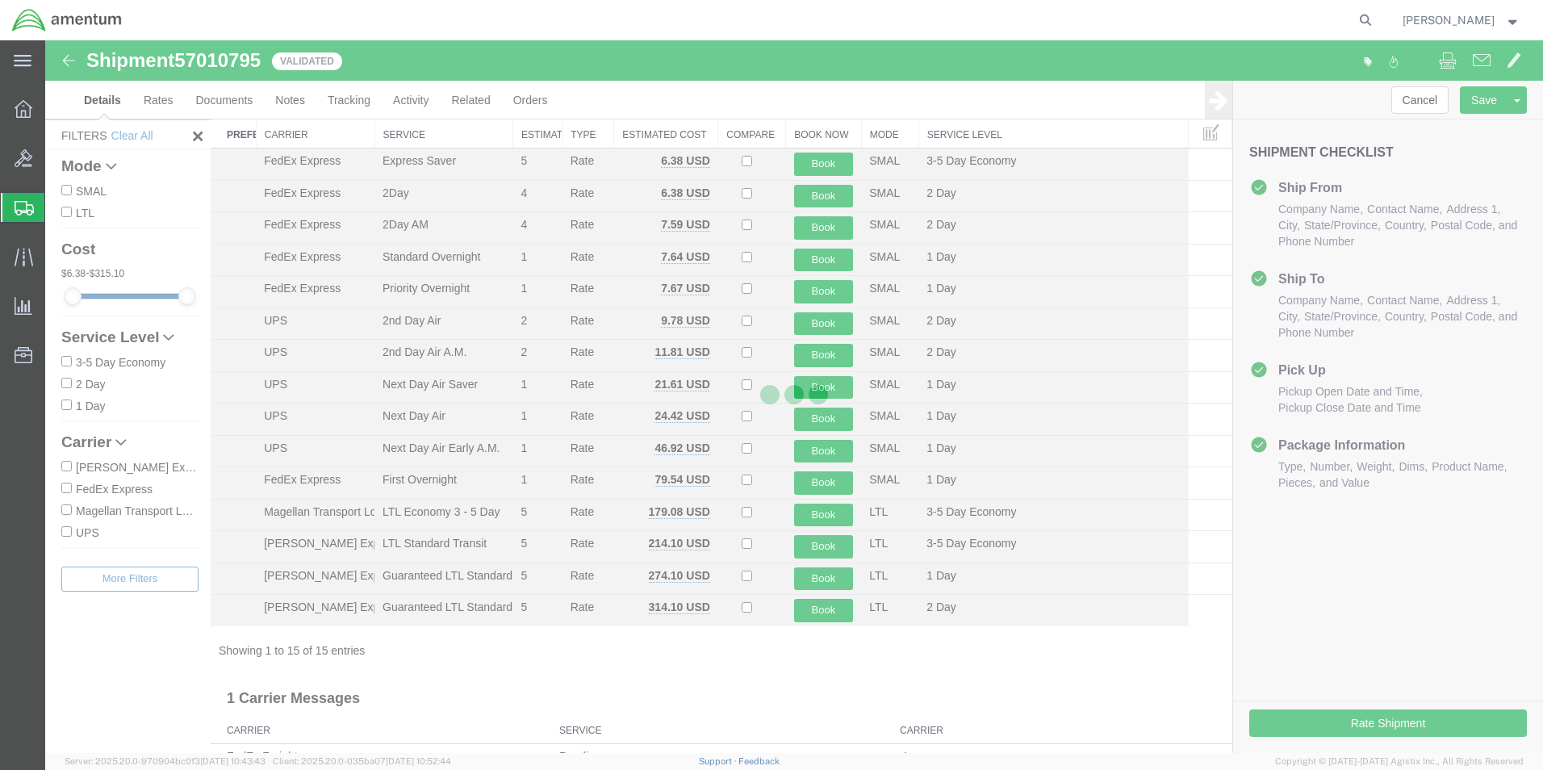
select select "42673"
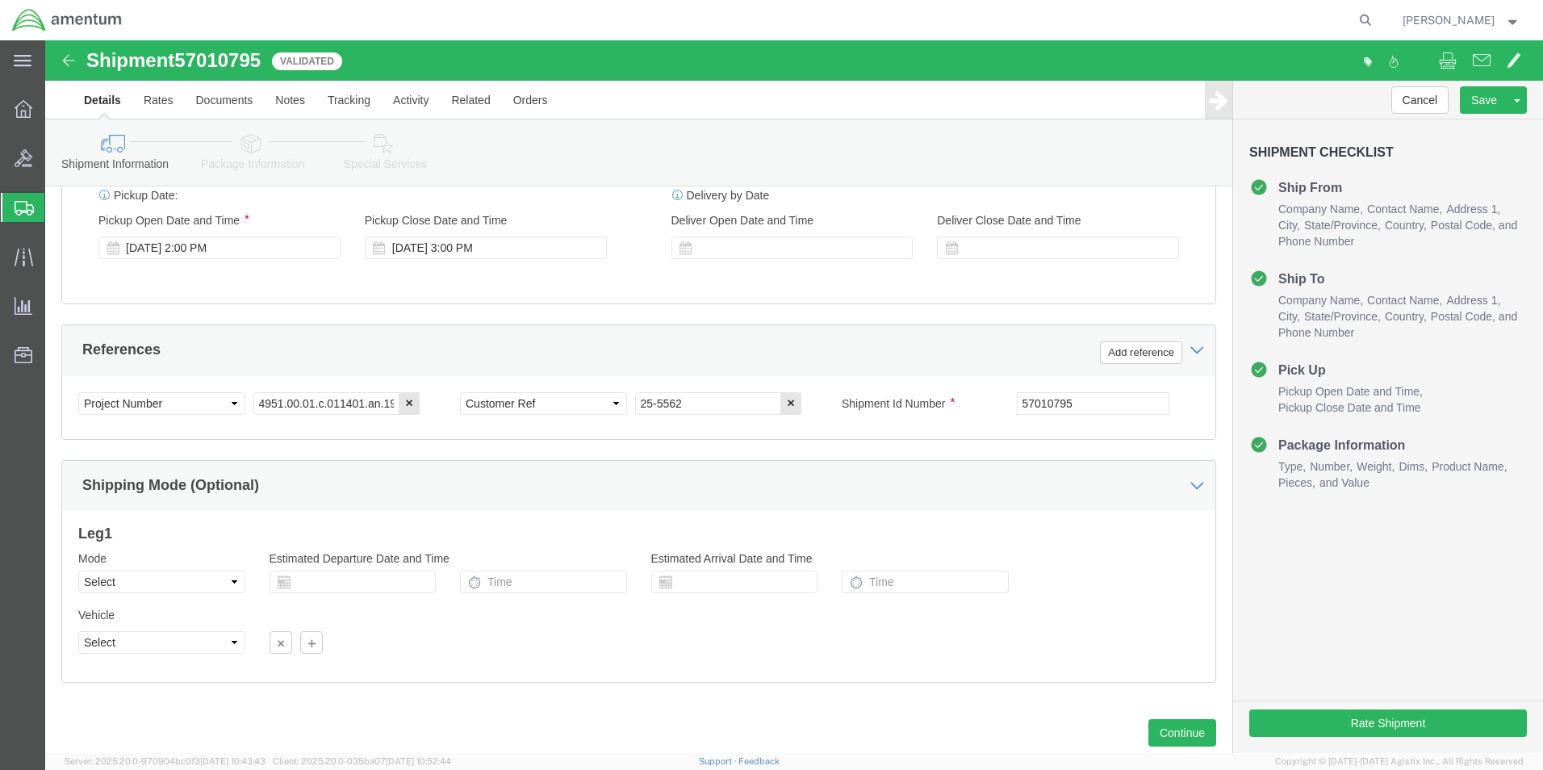
scroll to position [631, 0]
click icon "button"
click button "Add reference"
click select "Select Account Type Activity ID Airline Appointment Number ASN Batch Request # …"
select select "PROJNUM"
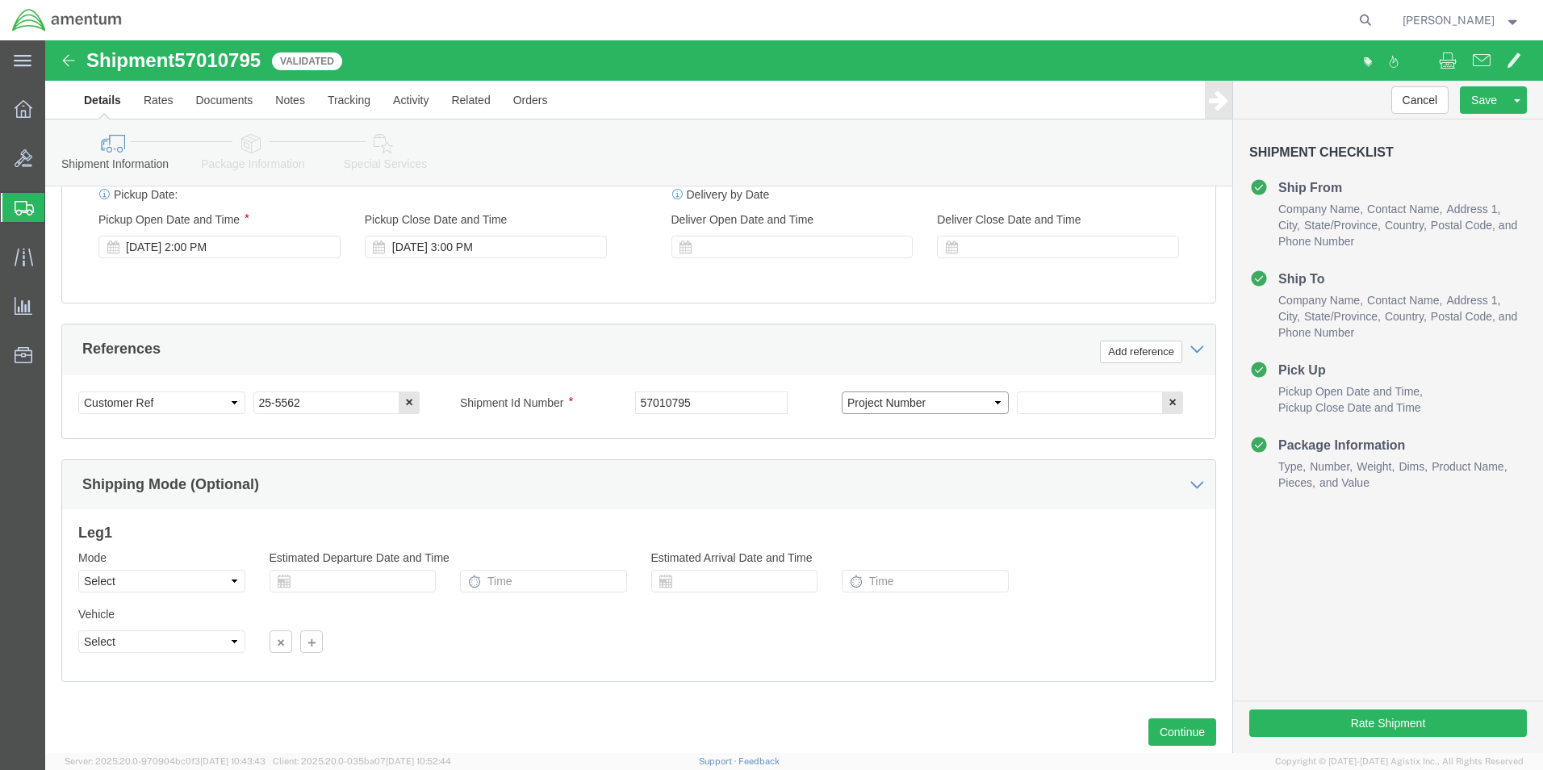
click select "Select Account Type Activity ID Airline Appointment Number ASN Batch Request # …"
click input "text"
type input "4951.00.00C.001101.AE.19.09"
click div "Leg 1 Mode Select Air Less than Truckload Multi-Leg Ocean Freight Rail Small Pa…"
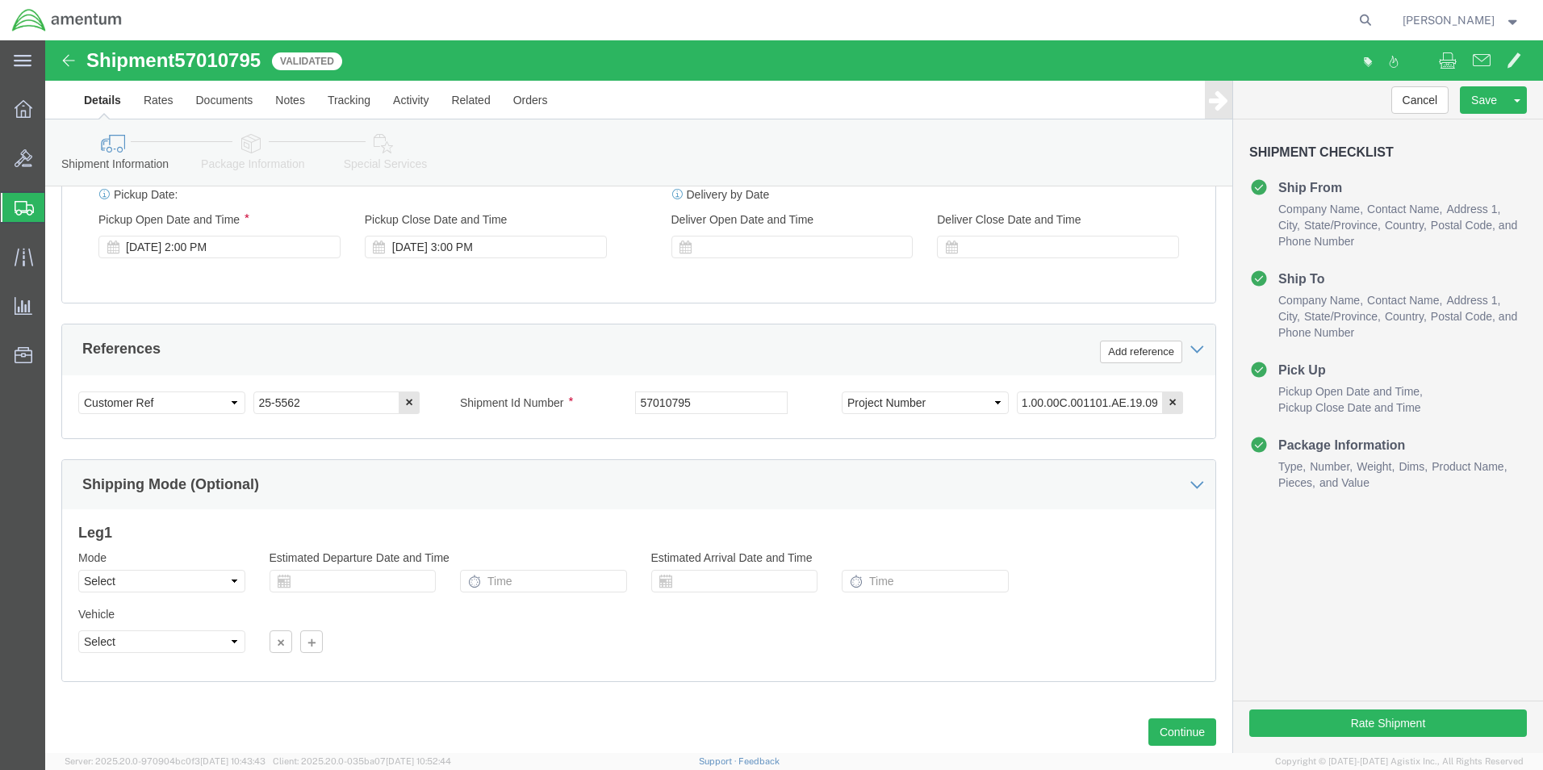
scroll to position [0, 0]
click button "Rate Shipment"
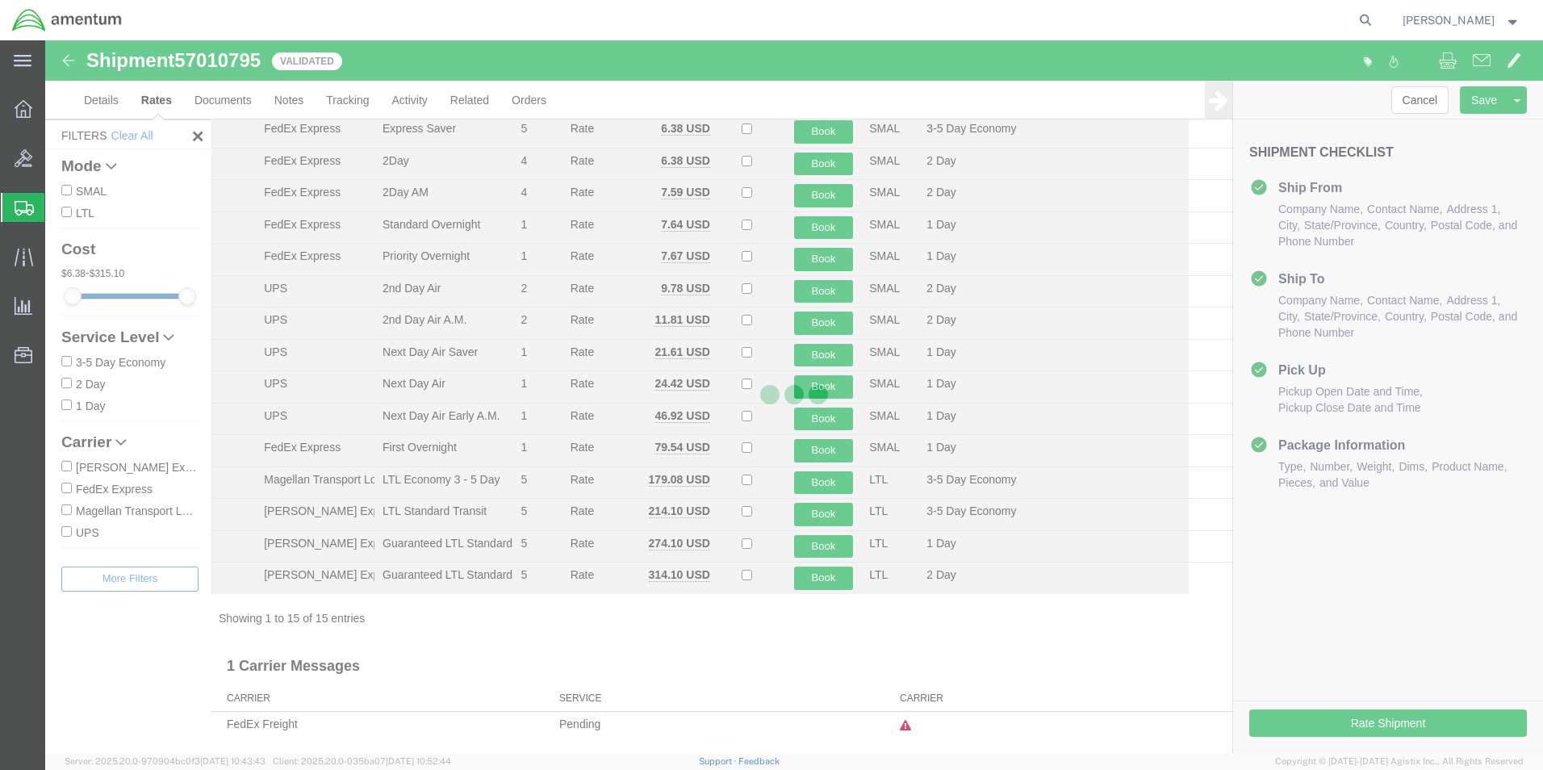
scroll to position [66, 0]
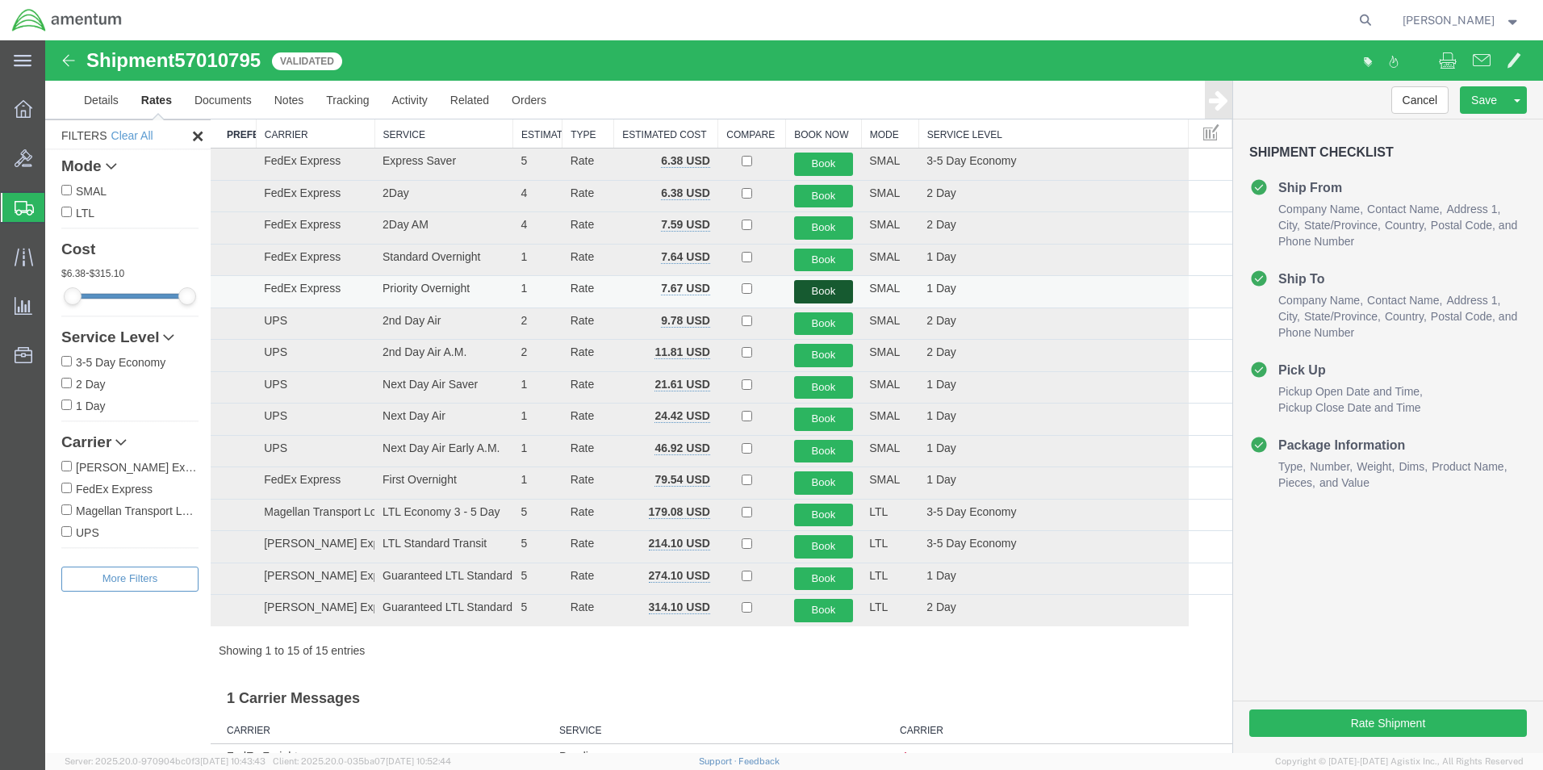
click at [822, 294] on button "Book" at bounding box center [824, 291] width 60 height 23
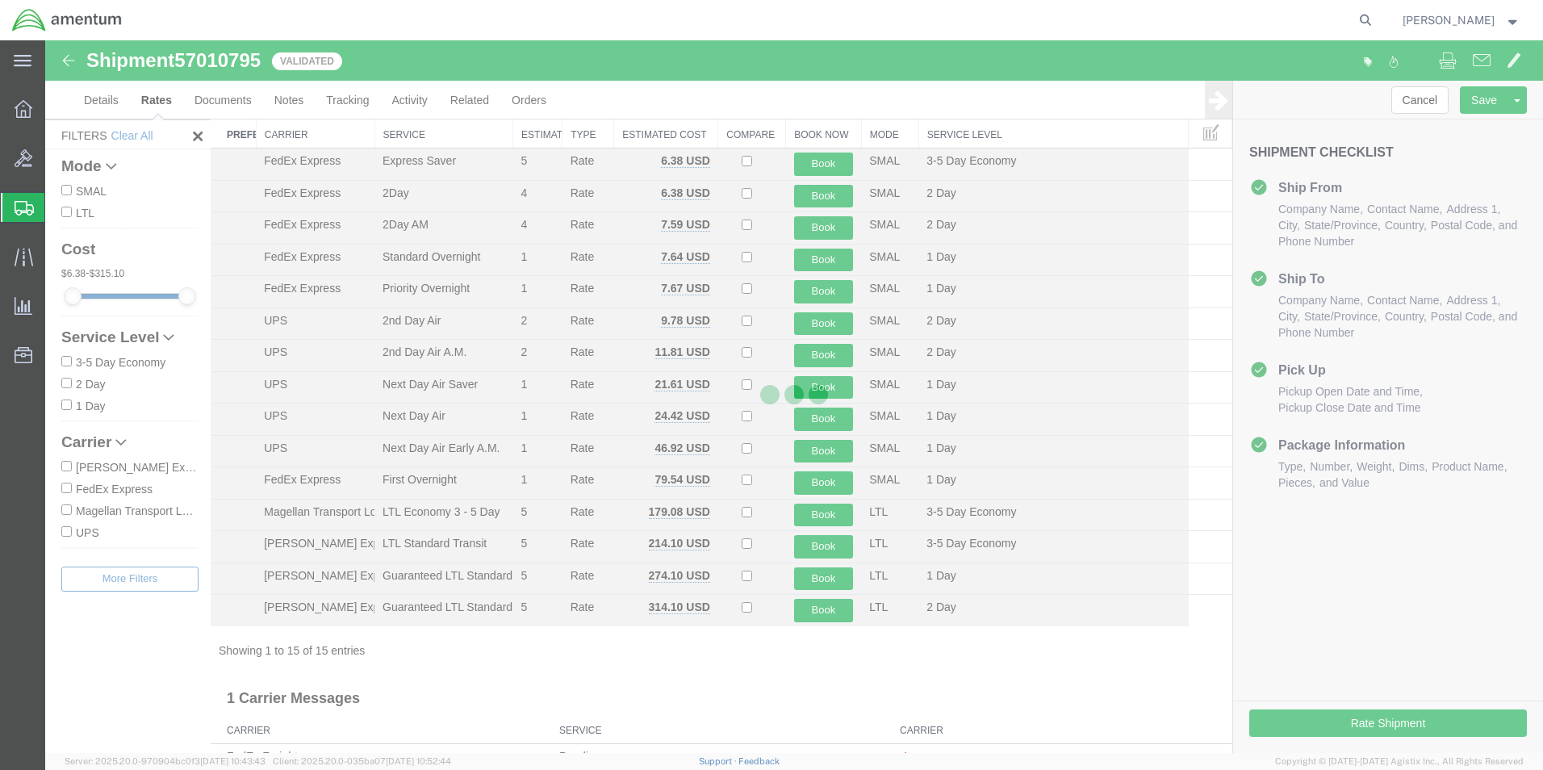
scroll to position [0, 0]
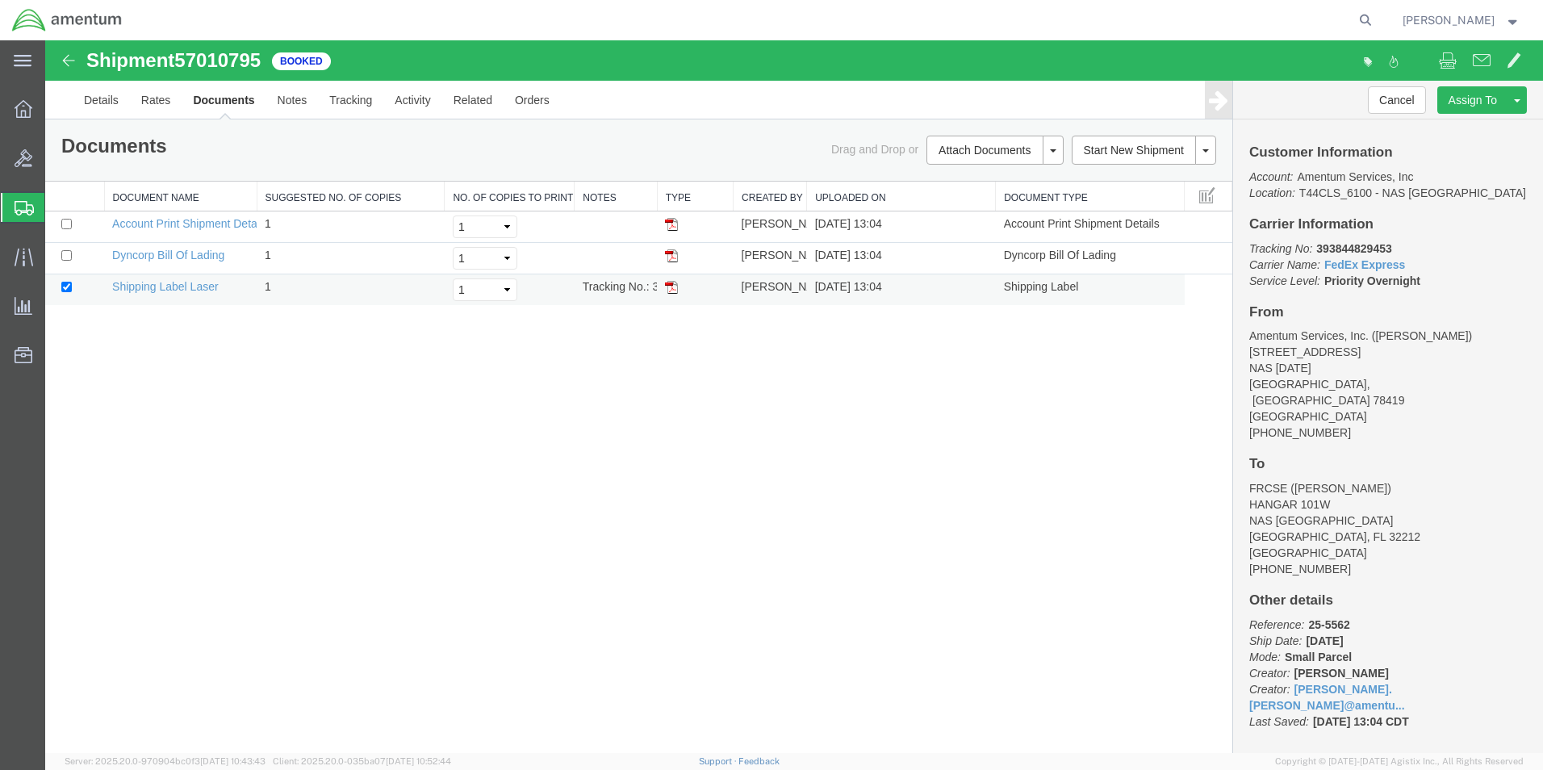
click at [671, 290] on img at bounding box center [671, 287] width 13 height 13
click at [674, 286] on img at bounding box center [671, 287] width 13 height 13
